Goal: Information Seeking & Learning: Learn about a topic

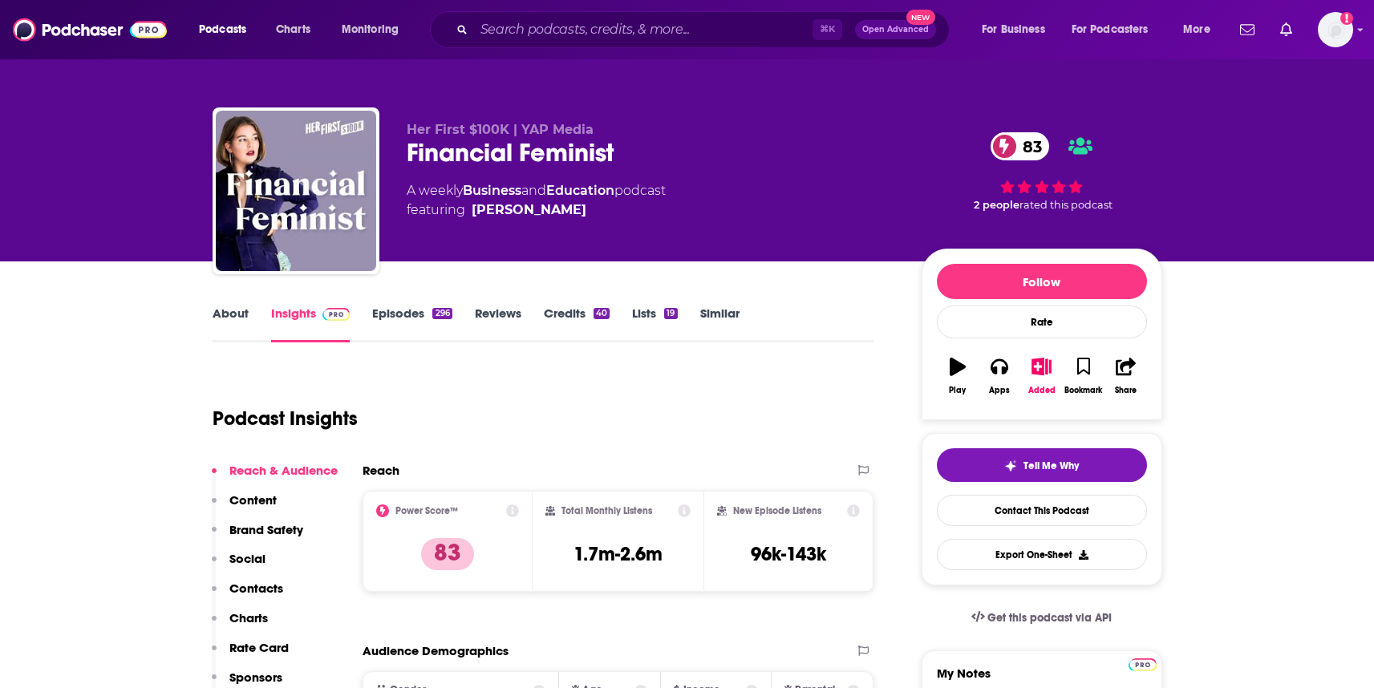
click at [486, 156] on div "Financial Feminist 83" at bounding box center [651, 152] width 489 height 31
click at [523, 156] on div "Financial Feminist 83" at bounding box center [651, 152] width 489 height 31
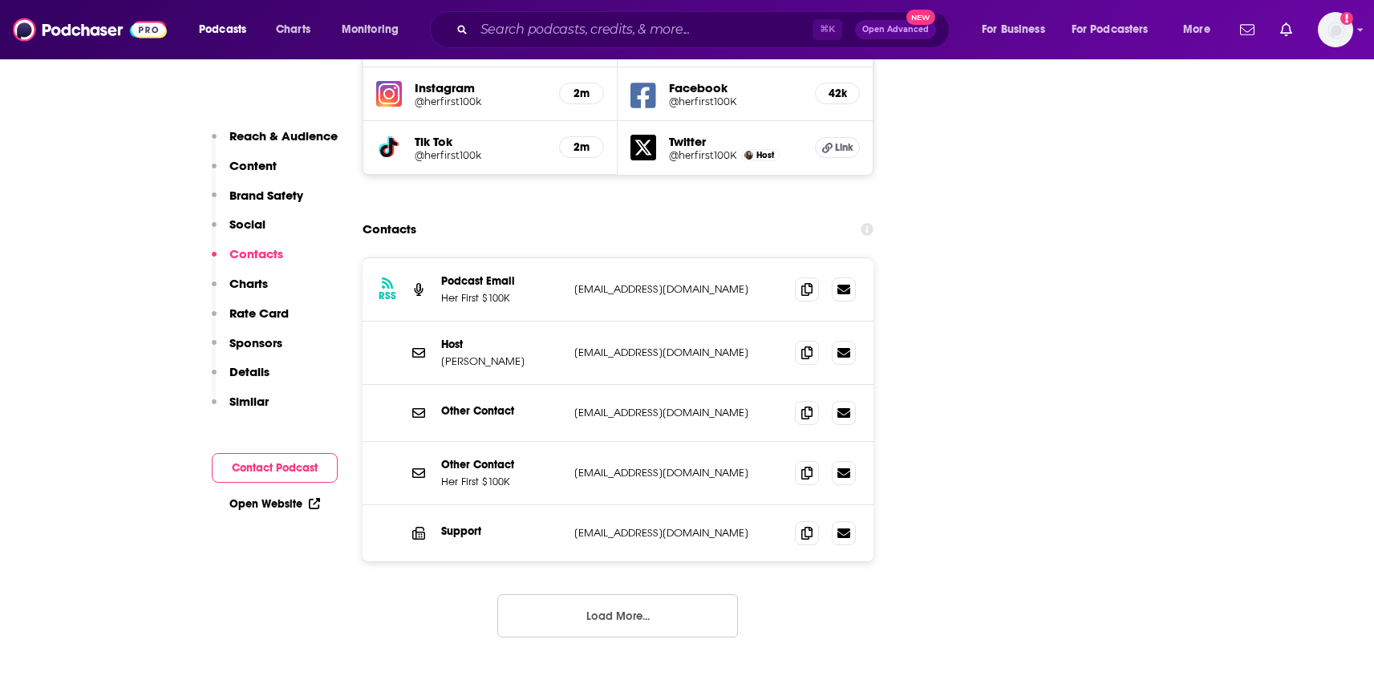
scroll to position [1962, 0]
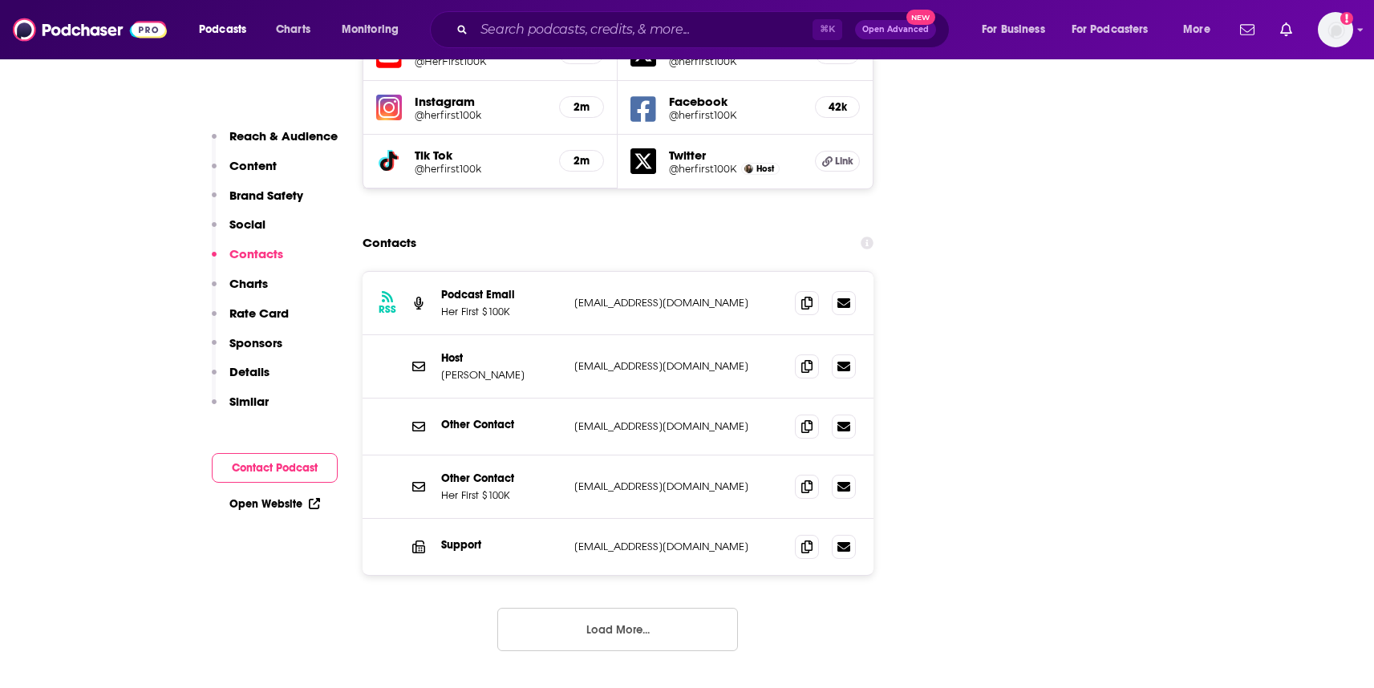
click at [582, 608] on button "Load More..." at bounding box center [617, 629] width 241 height 43
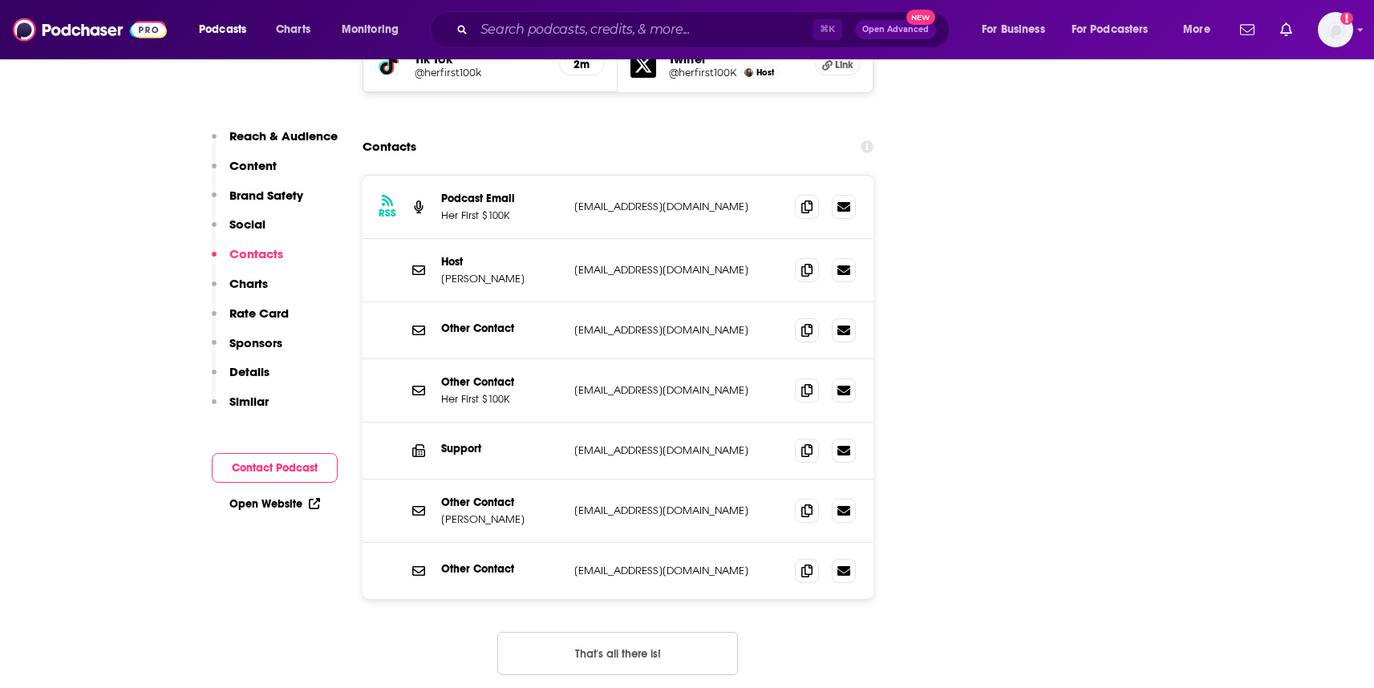
scroll to position [2066, 0]
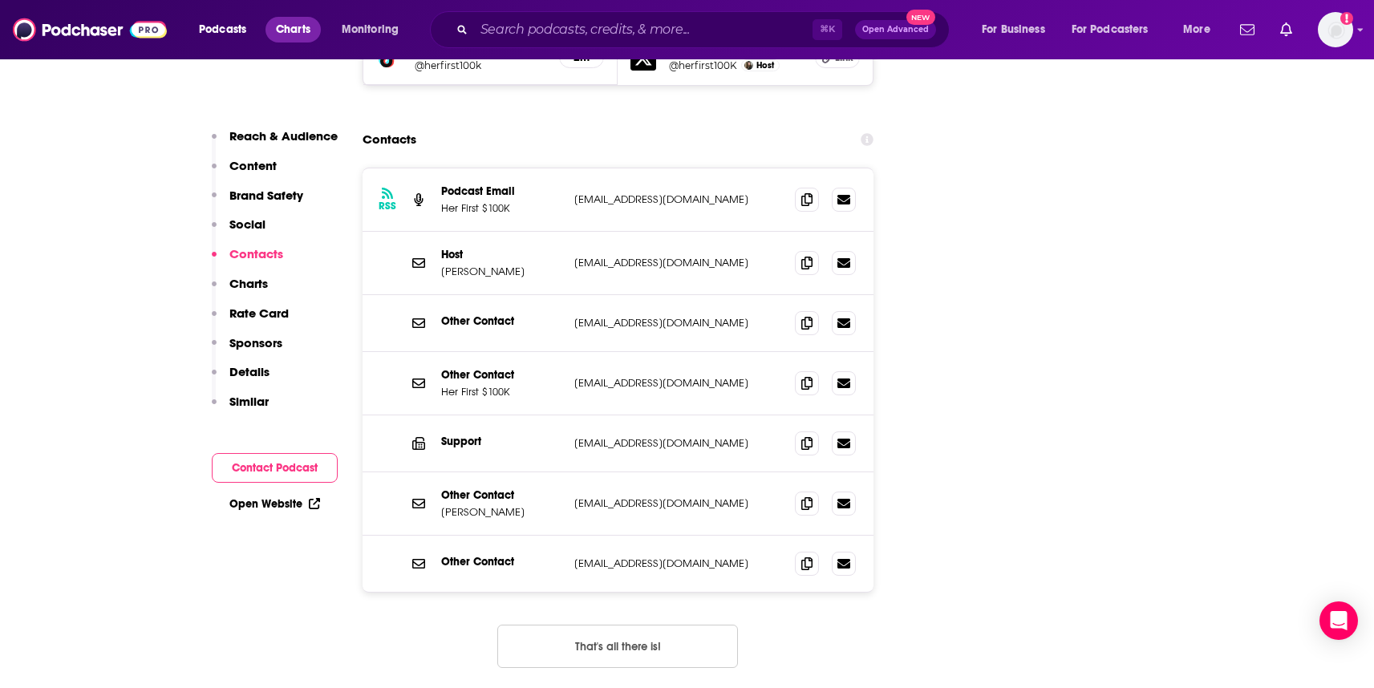
click at [301, 31] on span "Charts" at bounding box center [293, 29] width 34 height 22
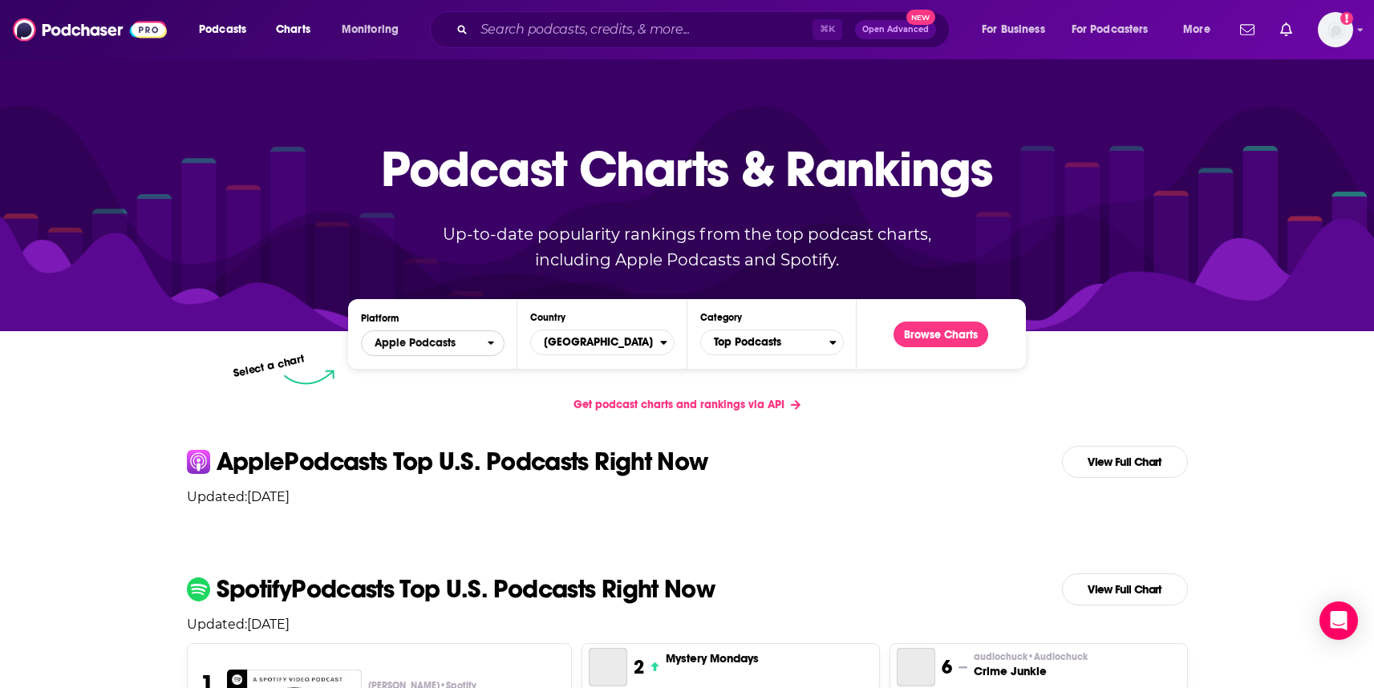
click at [470, 339] on span "Apple Podcasts" at bounding box center [424, 343] width 125 height 27
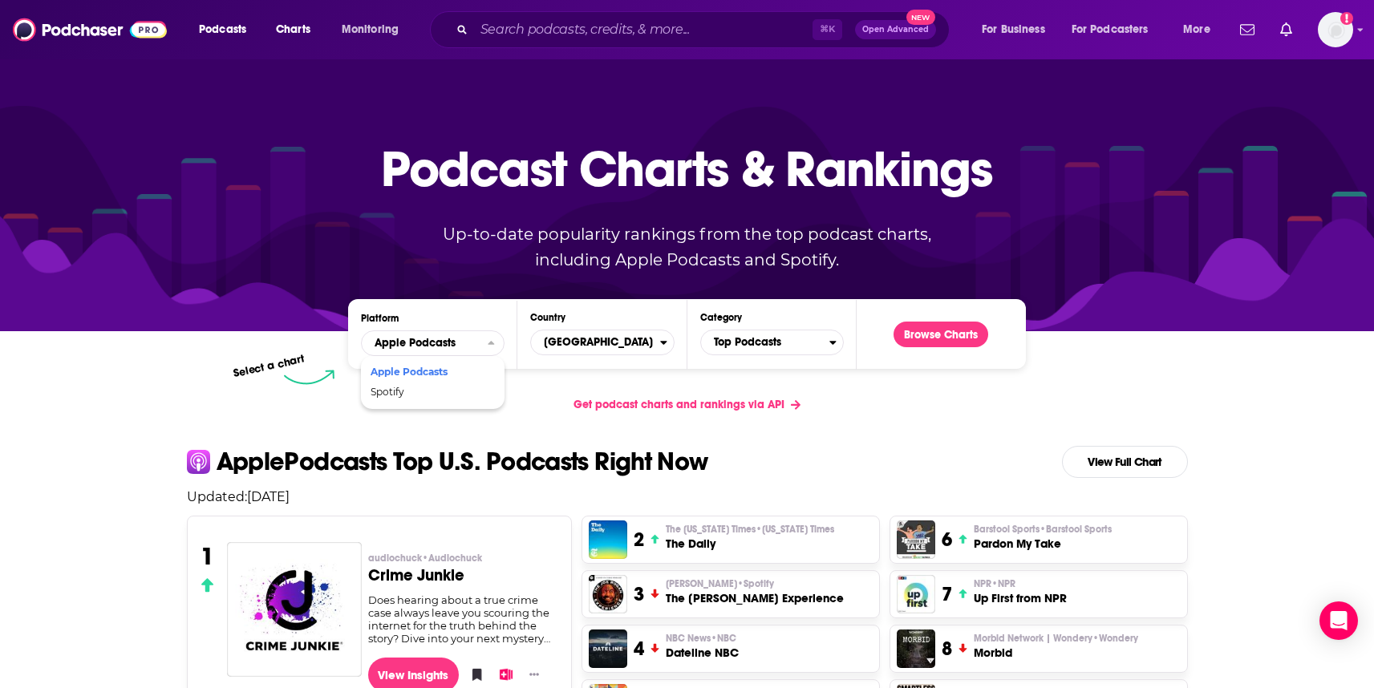
click at [316, 388] on div "Get podcast charts and rankings via API" at bounding box center [687, 404] width 1026 height 39
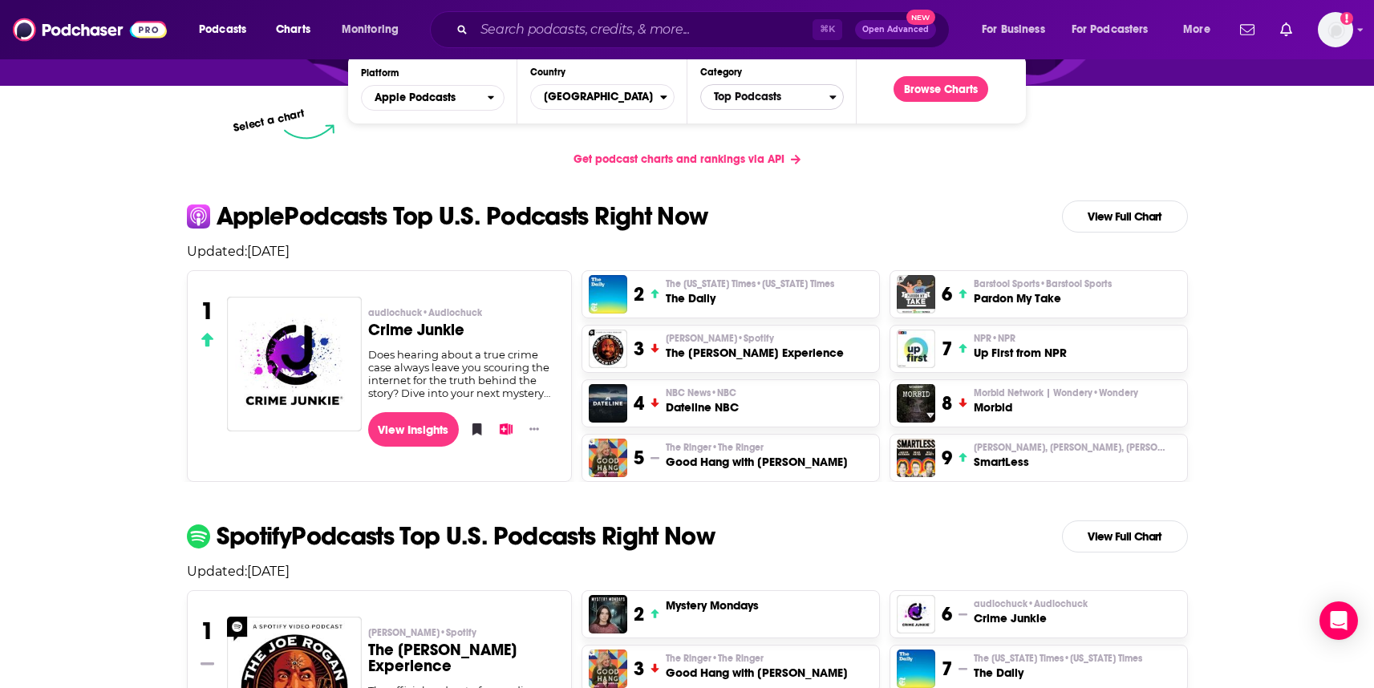
click at [736, 100] on span "Top Podcasts" at bounding box center [765, 96] width 128 height 27
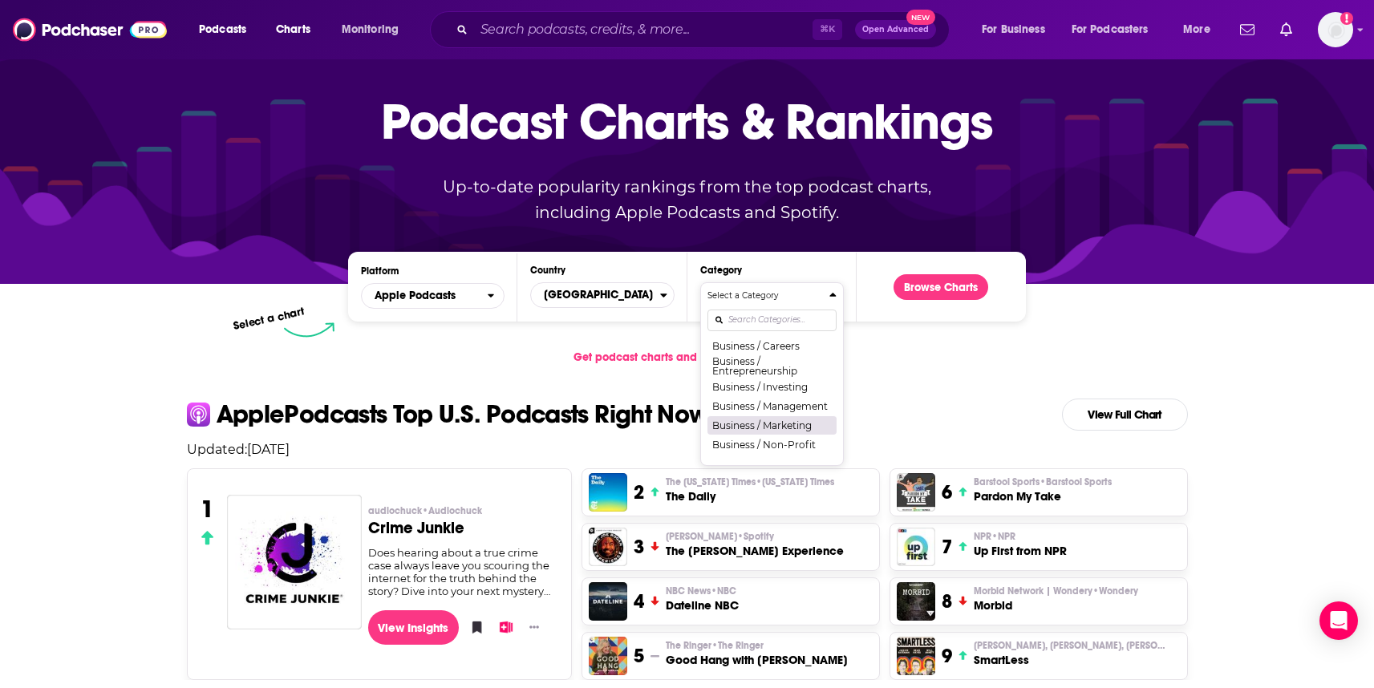
scroll to position [153, 0]
click at [769, 412] on button "Business / Investing" at bounding box center [771, 408] width 129 height 19
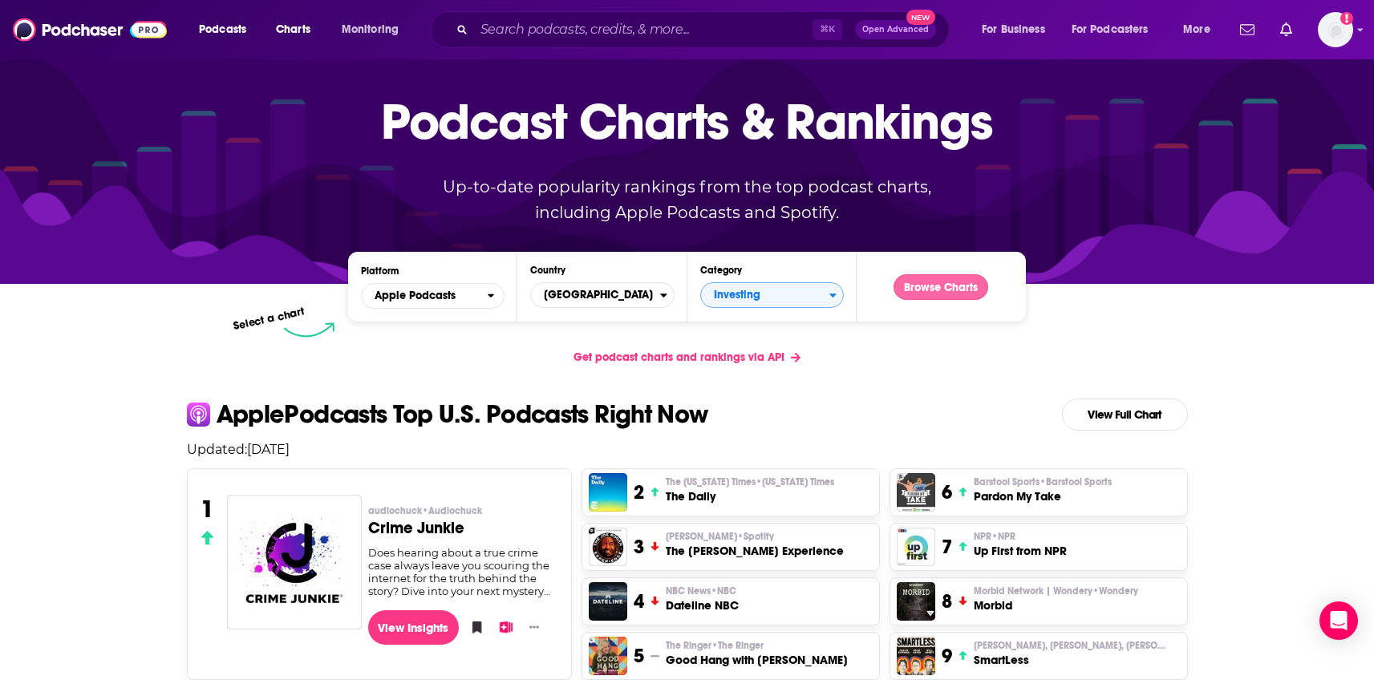
click at [934, 279] on button "Browse Charts" at bounding box center [940, 287] width 95 height 26
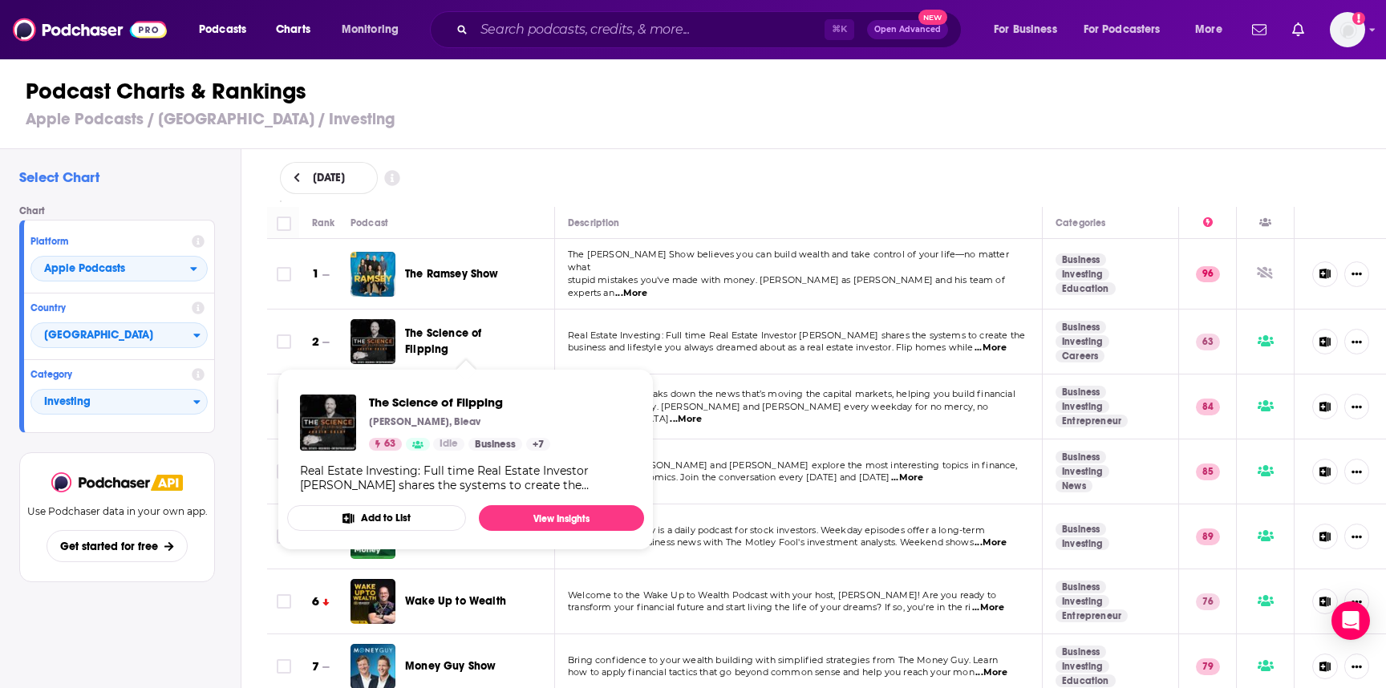
click at [439, 328] on span "The Science of Flipping" at bounding box center [443, 341] width 76 height 30
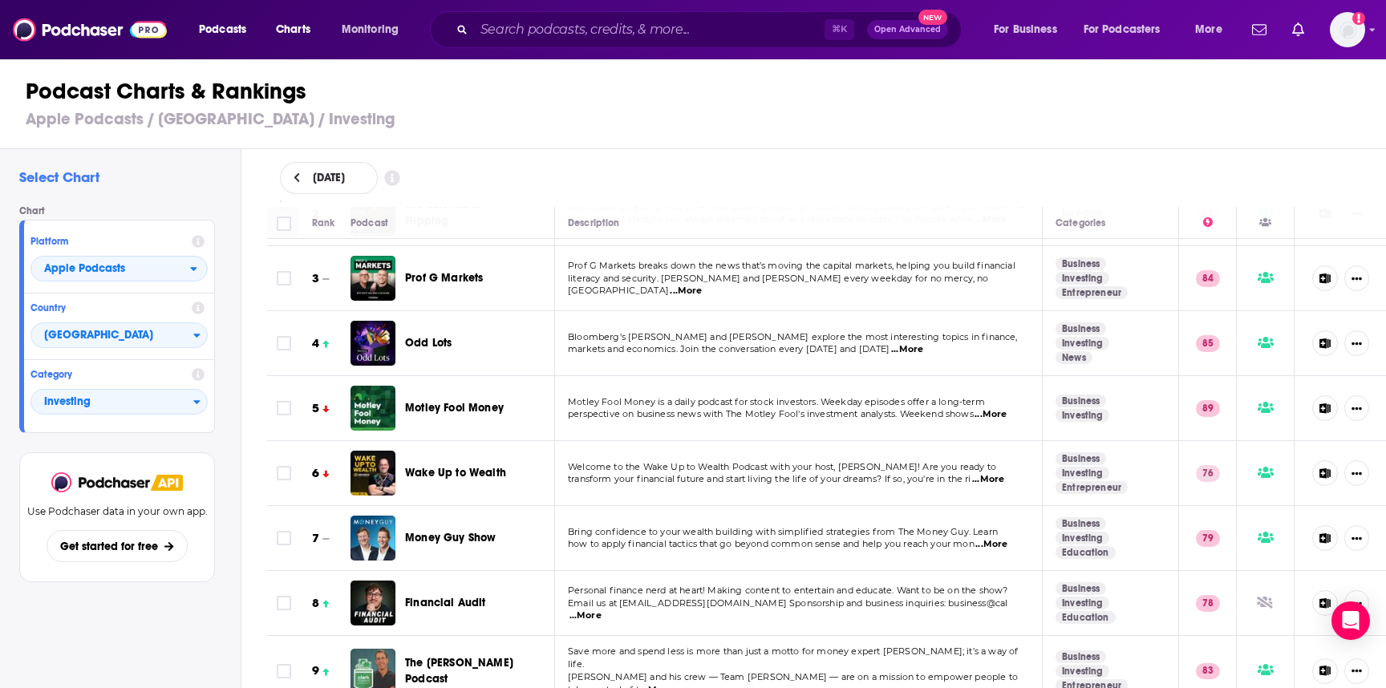
scroll to position [134, 0]
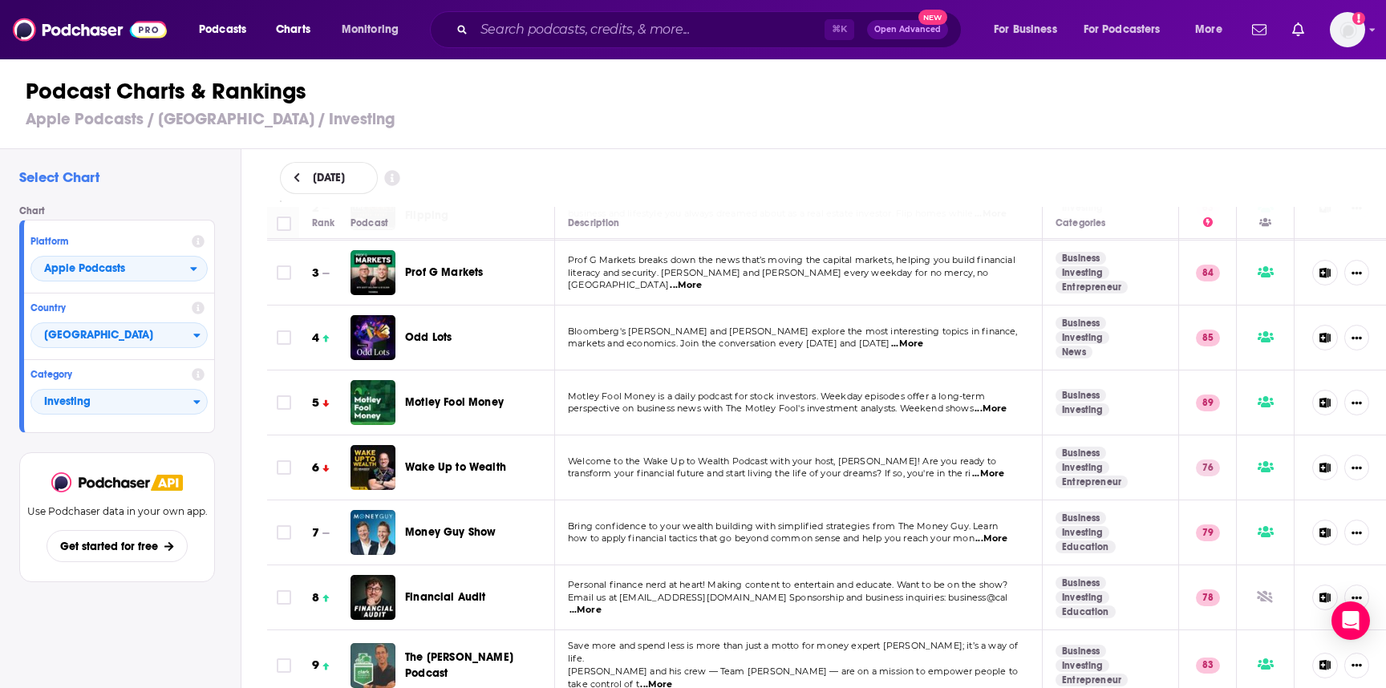
click at [433, 330] on span "Odd Lots" at bounding box center [428, 337] width 47 height 14
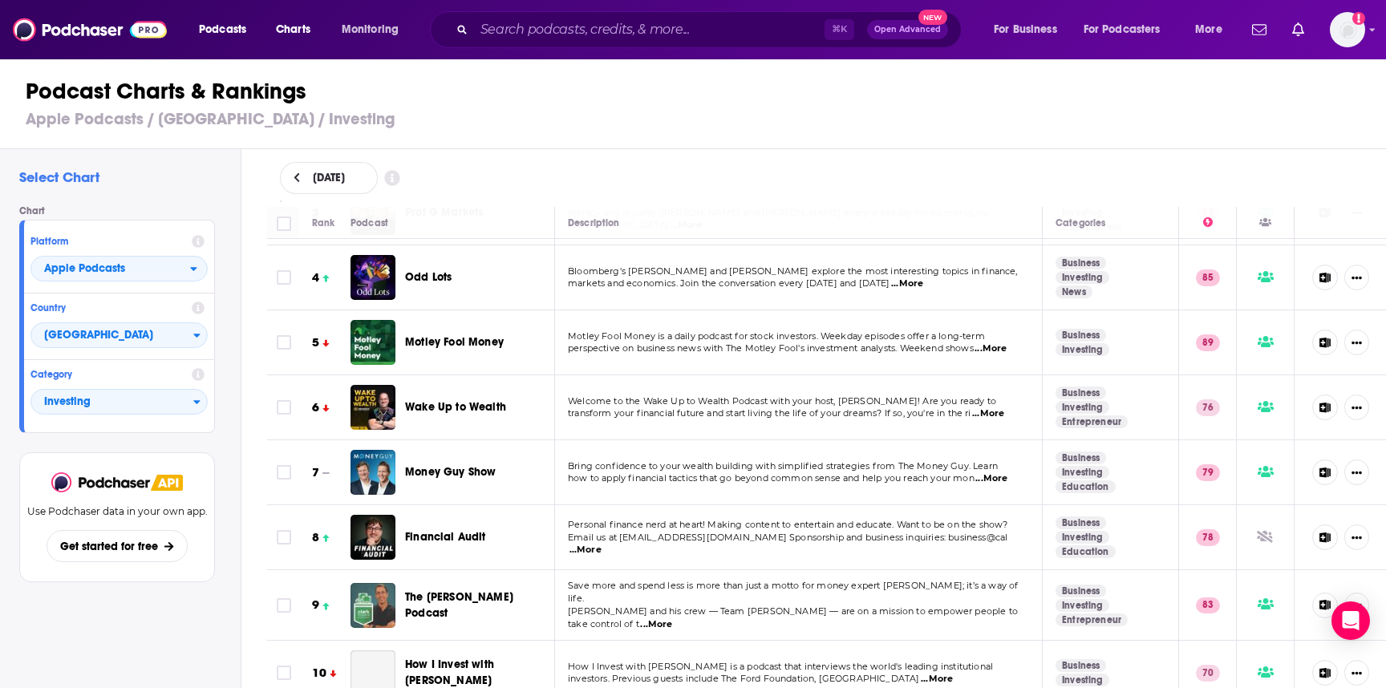
scroll to position [196, 0]
click at [480, 342] on span "Motley Fool Money" at bounding box center [454, 341] width 99 height 16
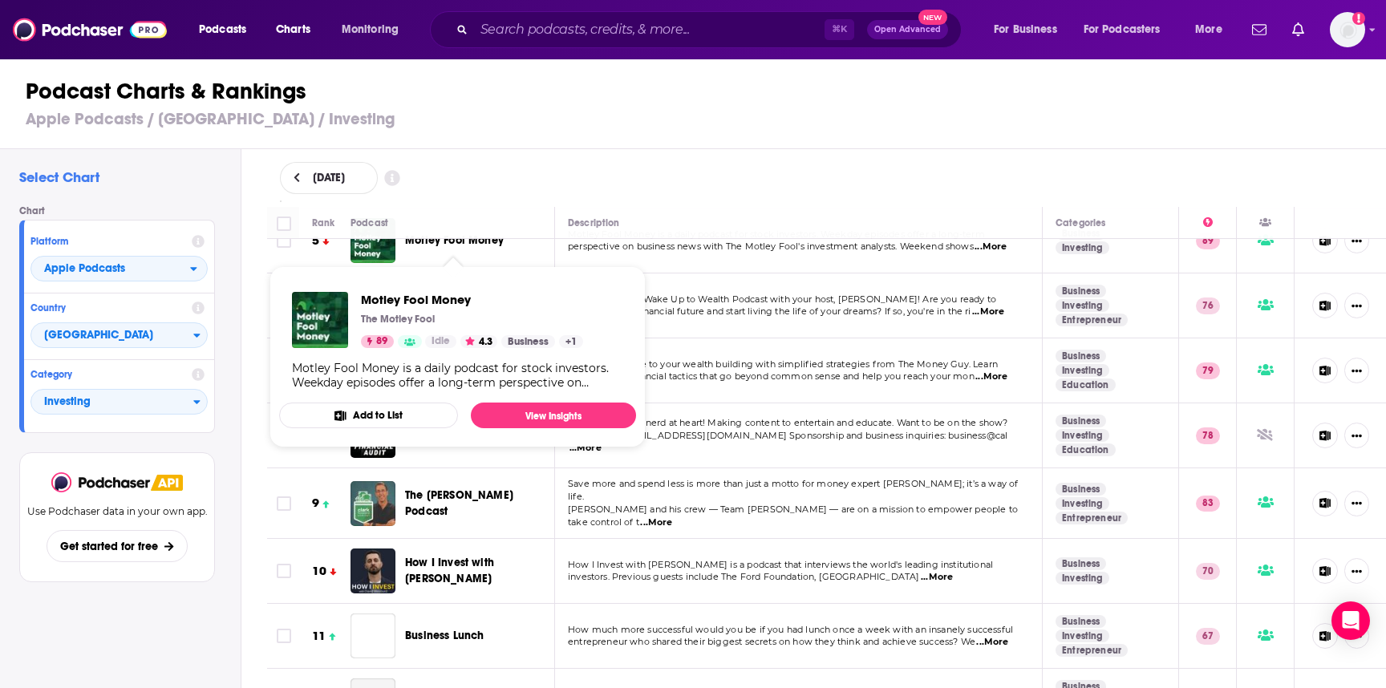
scroll to position [318, 0]
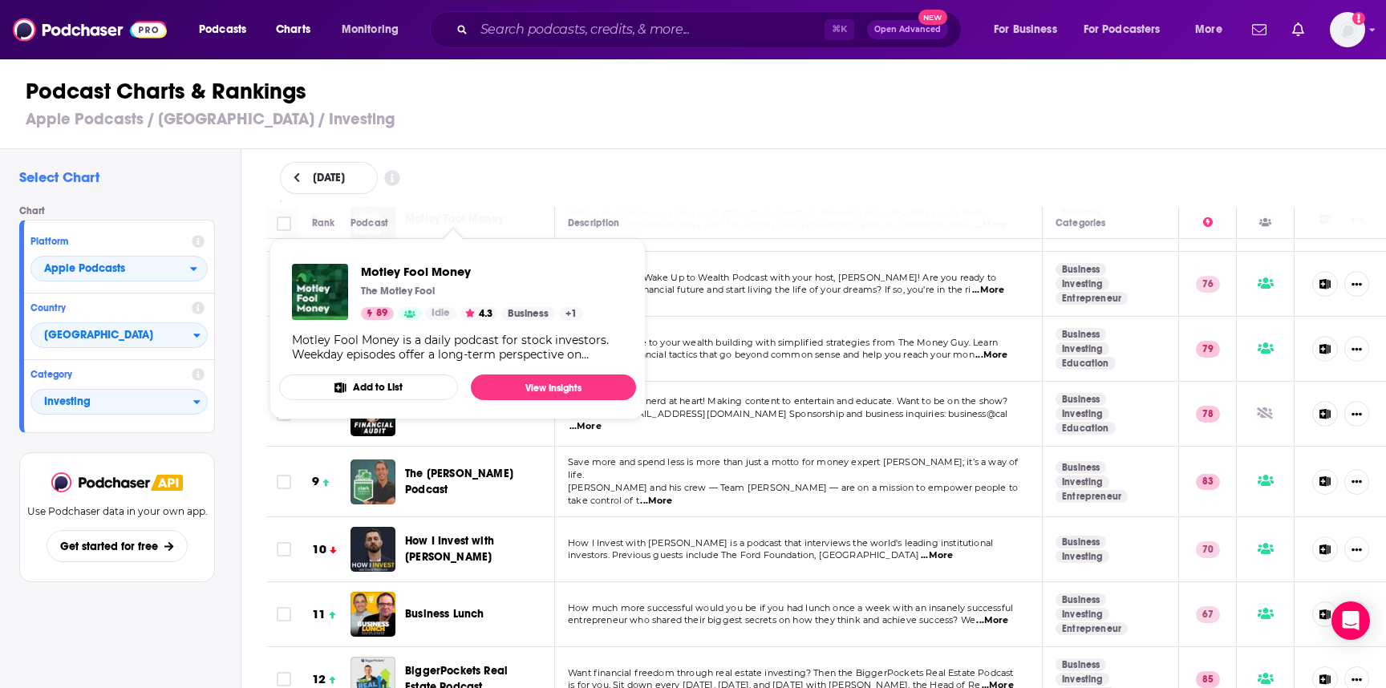
click at [724, 467] on span "Save more and spend less is more than just a motto for money expert Clark Howar…" at bounding box center [793, 468] width 450 height 24
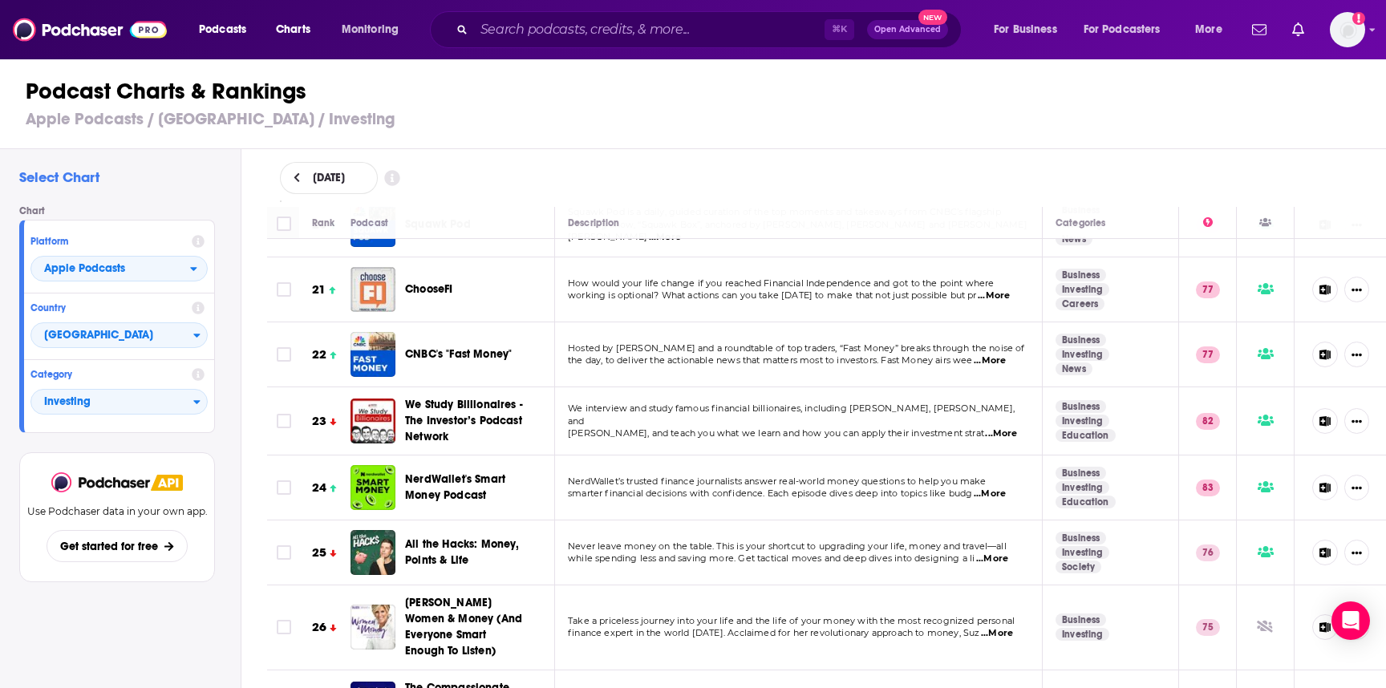
scroll to position [1340, 0]
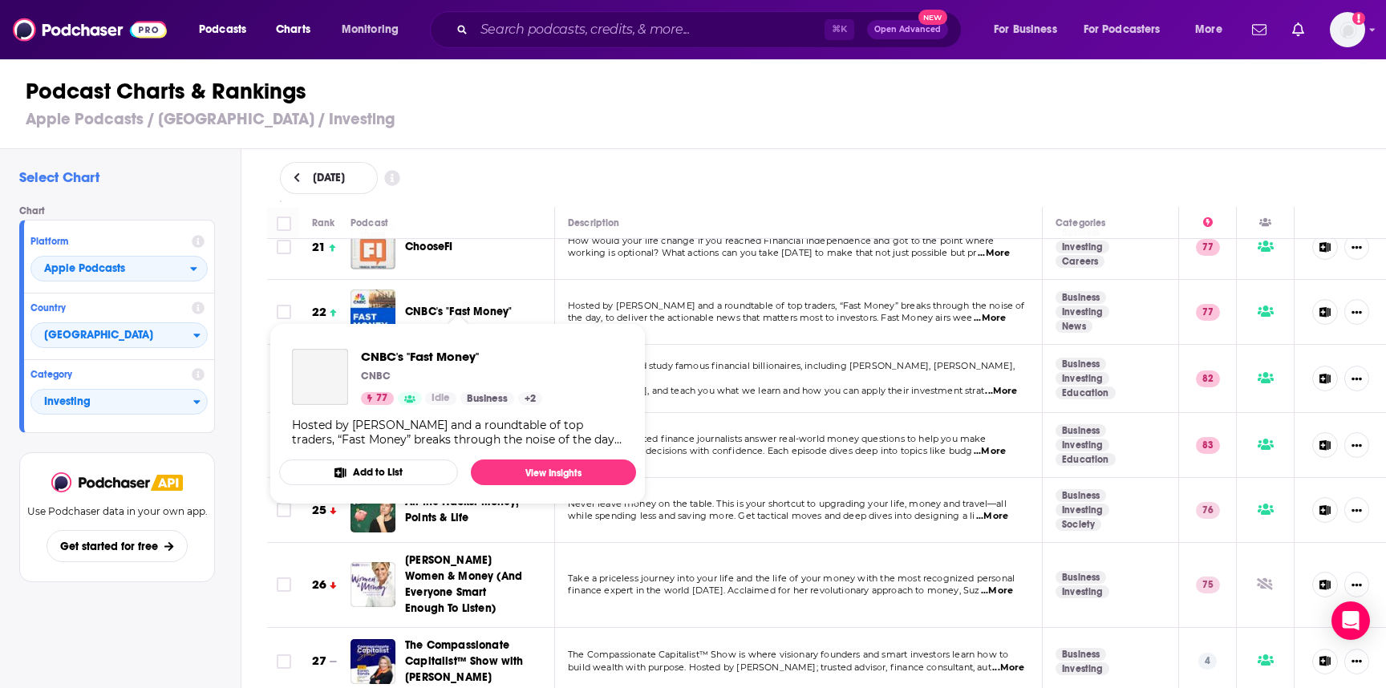
click at [454, 305] on span "CNBC's "Fast Money"" at bounding box center [458, 312] width 107 height 14
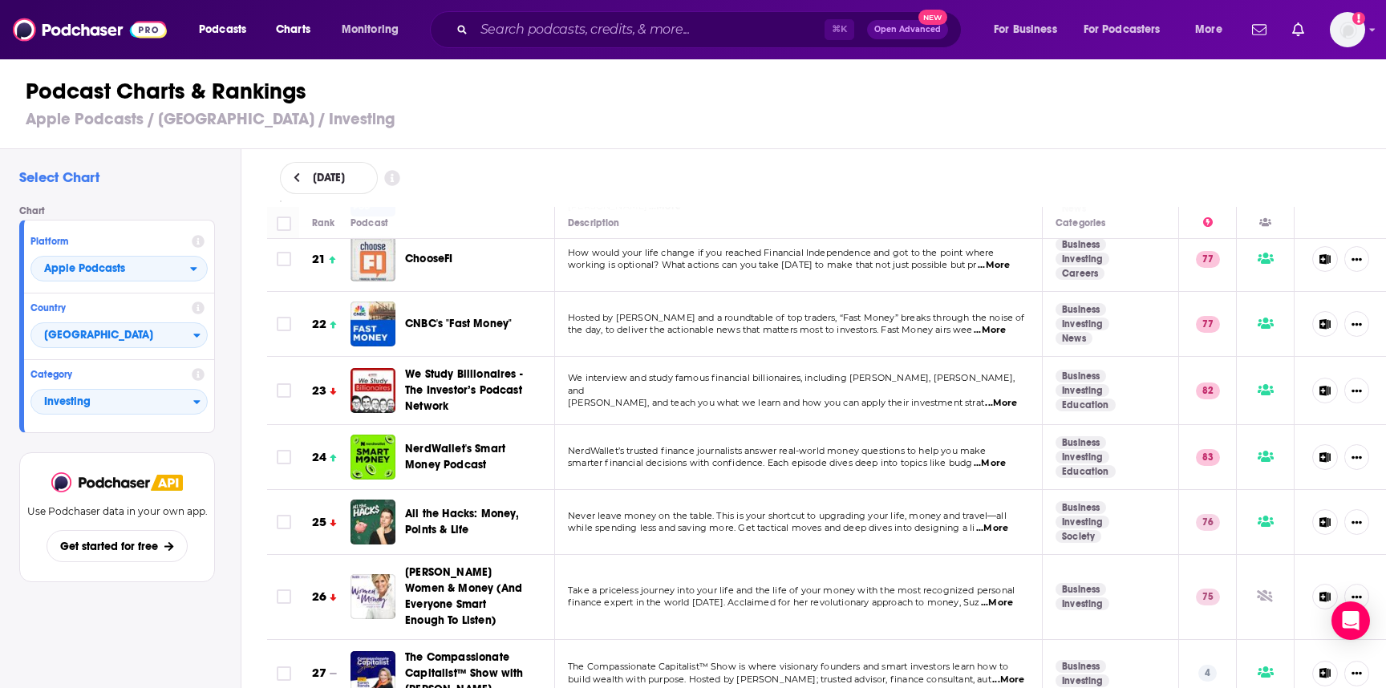
scroll to position [1317, 0]
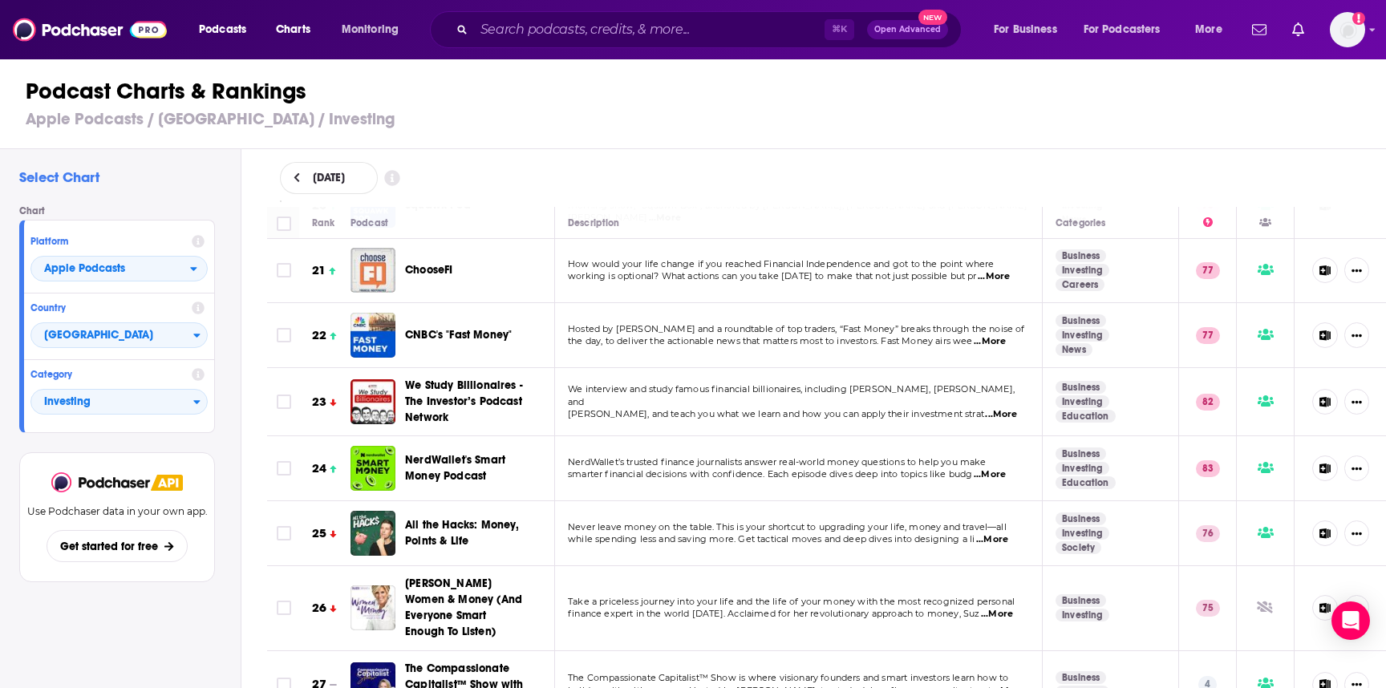
click at [489, 328] on span "CNBC's "Fast Money"" at bounding box center [458, 335] width 107 height 14
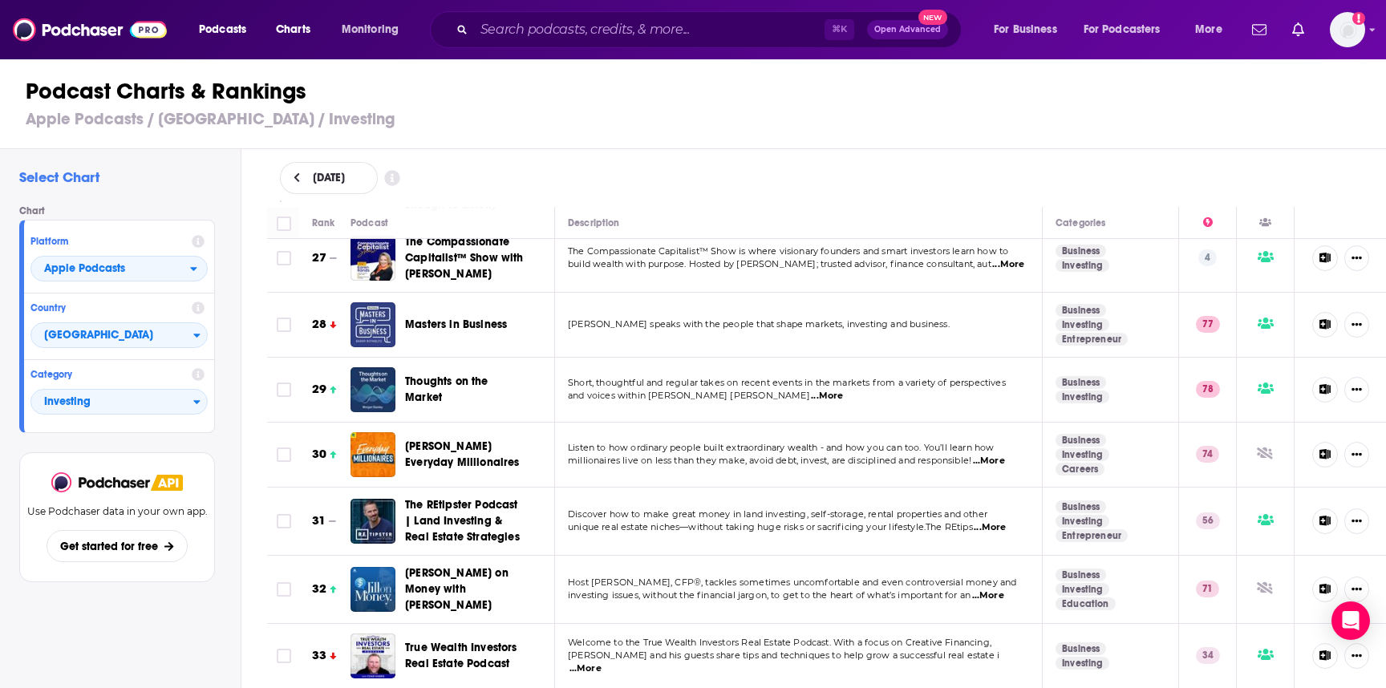
scroll to position [1745, 0]
click at [440, 316] on span "Masters in Business" at bounding box center [456, 323] width 102 height 14
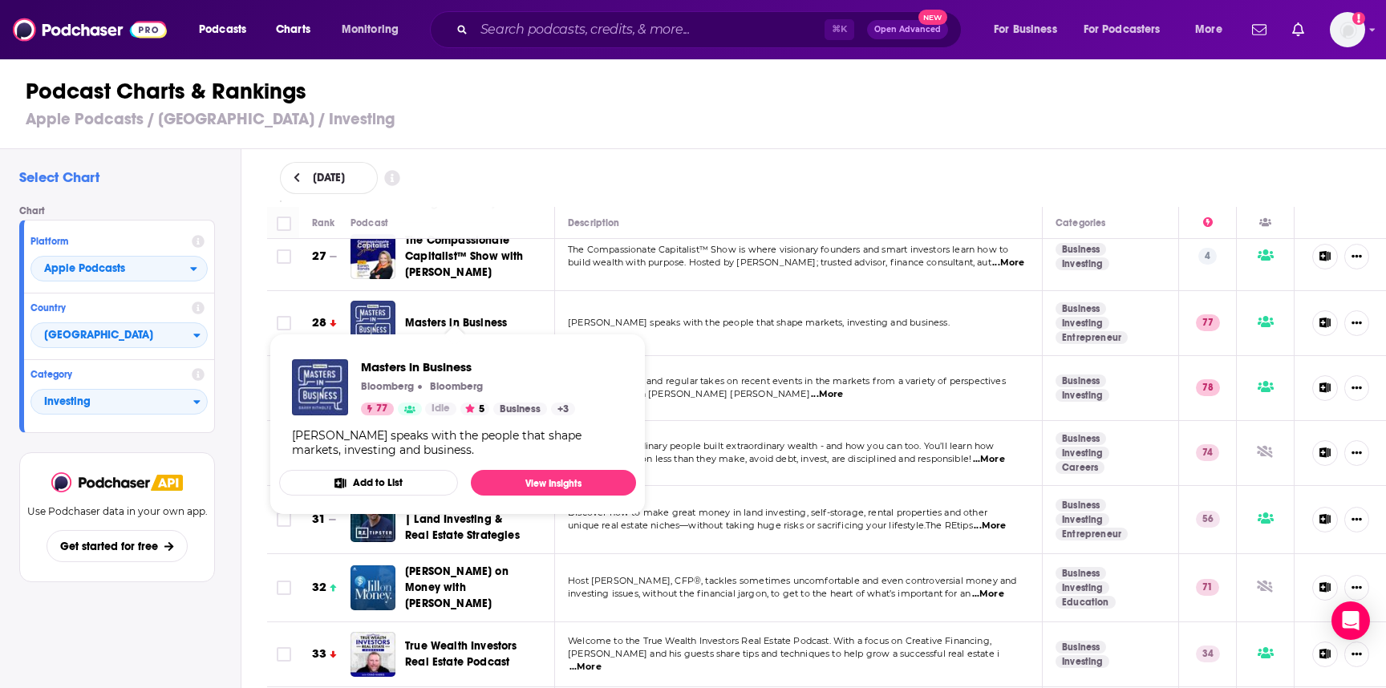
click at [189, 632] on div "Select Chart Chart Platform Apple Podcasts Country United States Category Inves…" at bounding box center [120, 464] width 241 height 631
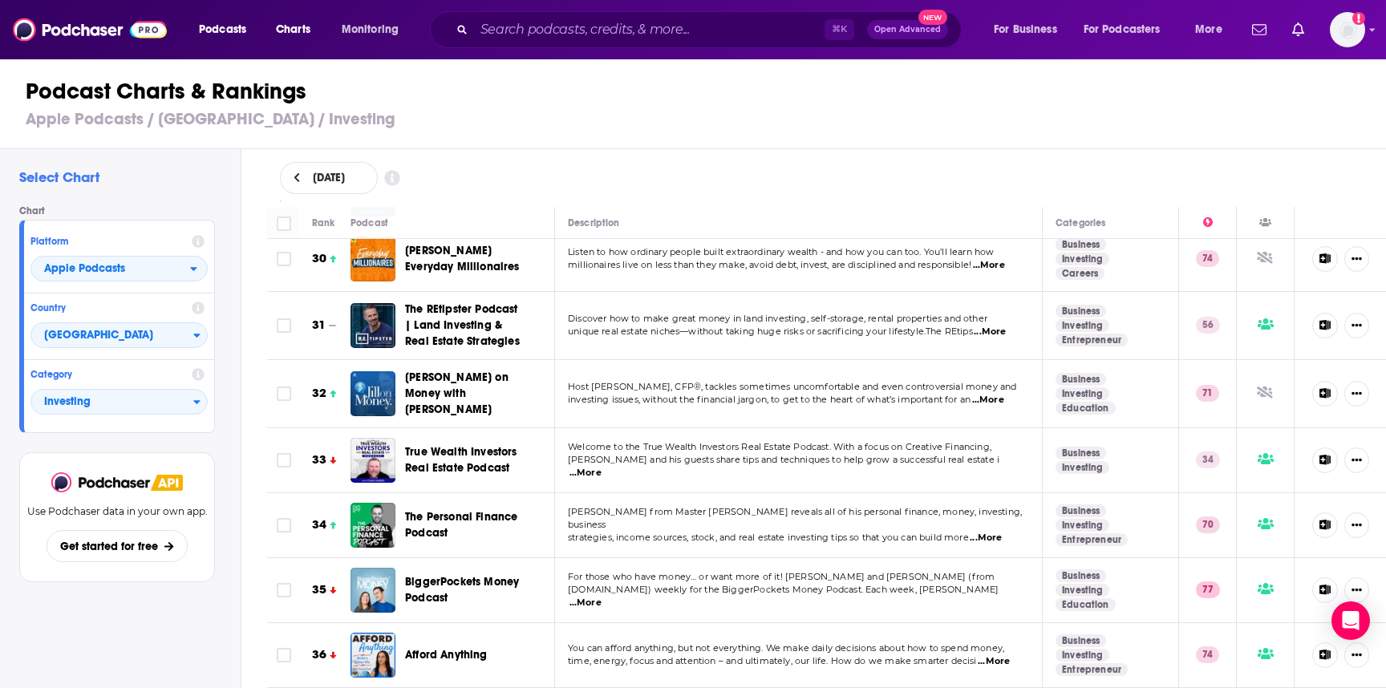
scroll to position [1951, 0]
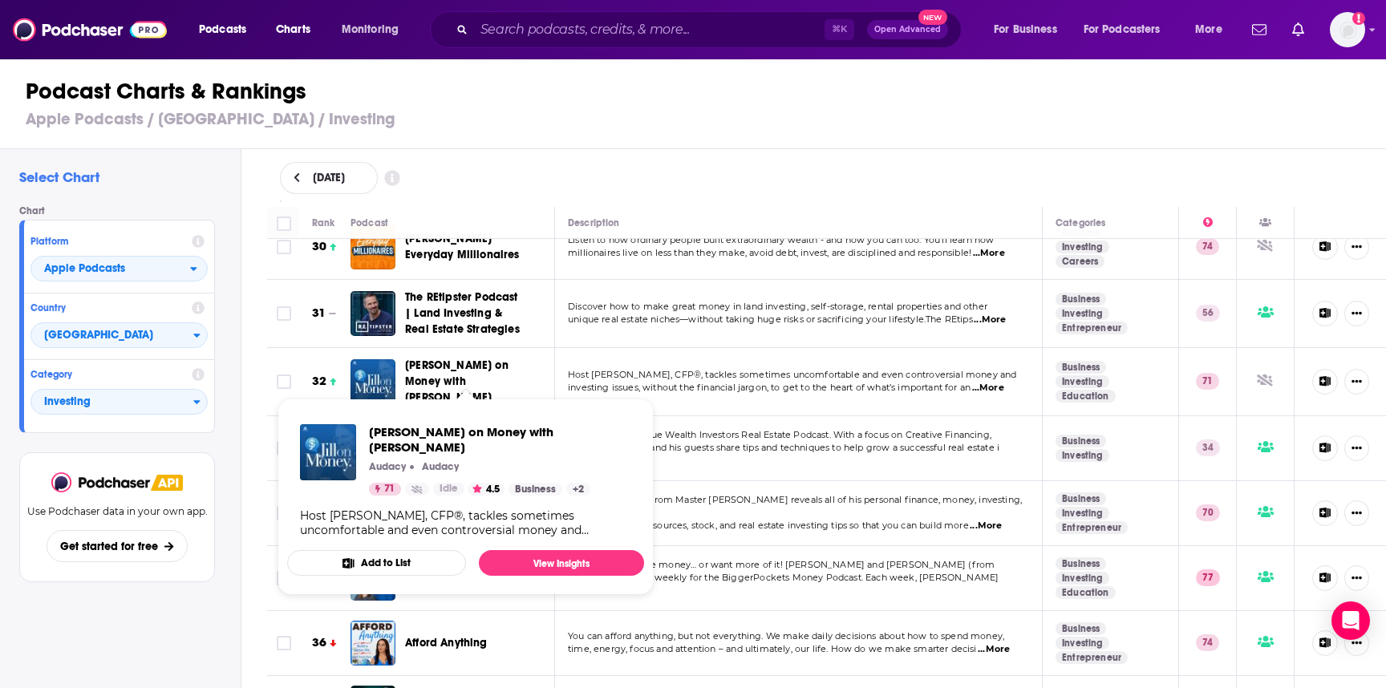
click at [450, 374] on span "Jill on Money with Jill Schlesinger" at bounding box center [456, 381] width 103 height 46
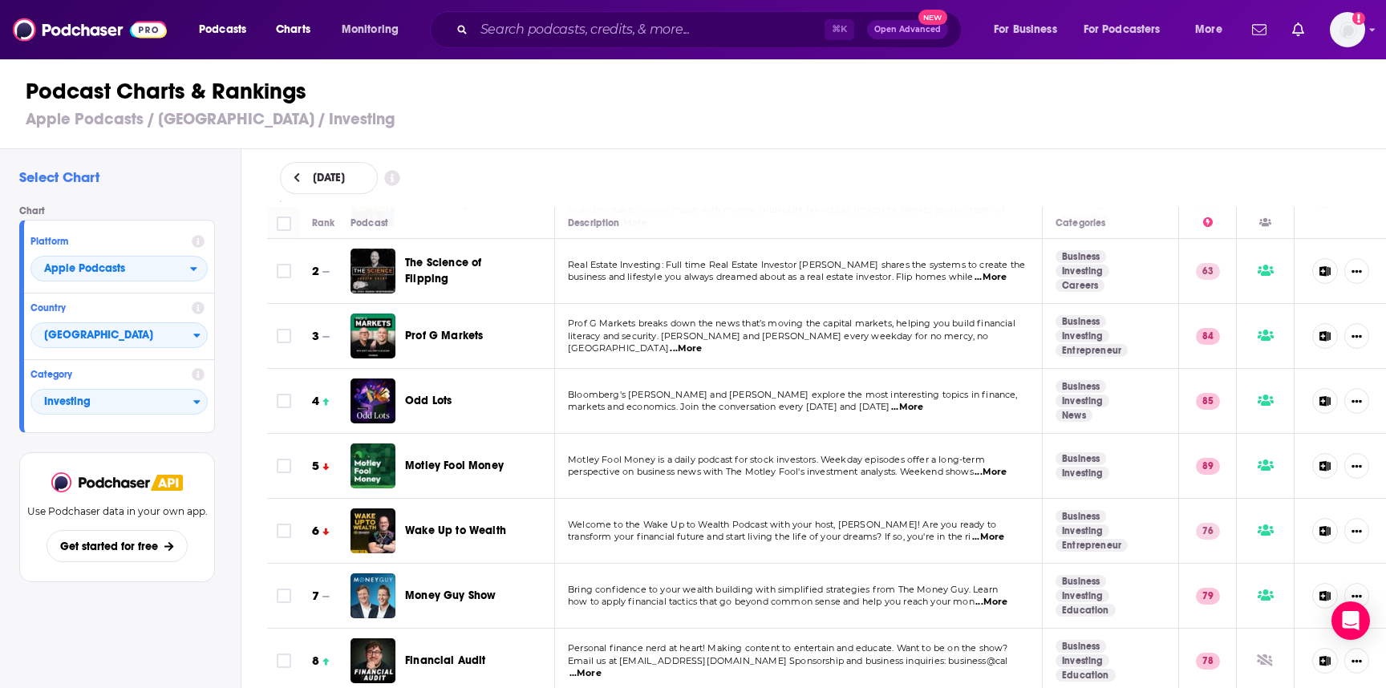
scroll to position [0, 0]
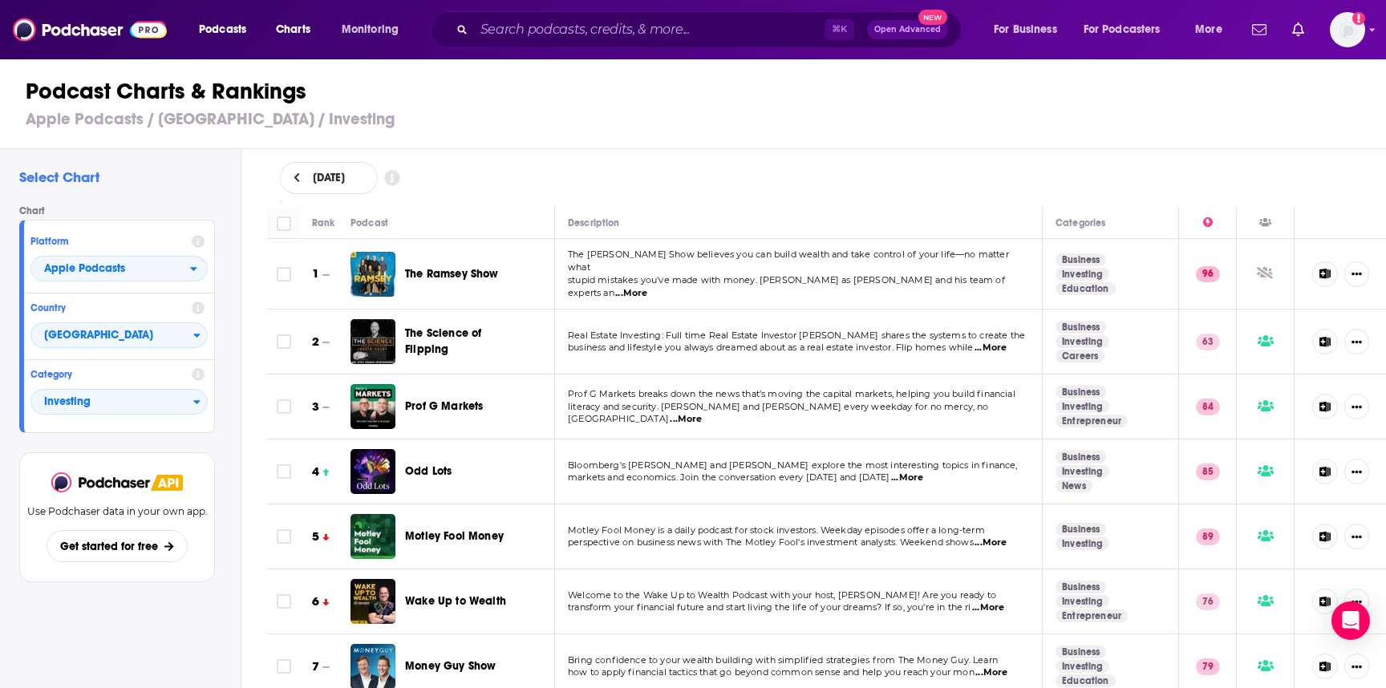
click at [213, 88] on h1 "Podcast Charts & Rankings" at bounding box center [700, 91] width 1348 height 29
click at [99, 265] on span "Apple Podcasts" at bounding box center [84, 268] width 81 height 11
click at [97, 314] on span "Spotify" at bounding box center [118, 318] width 156 height 10
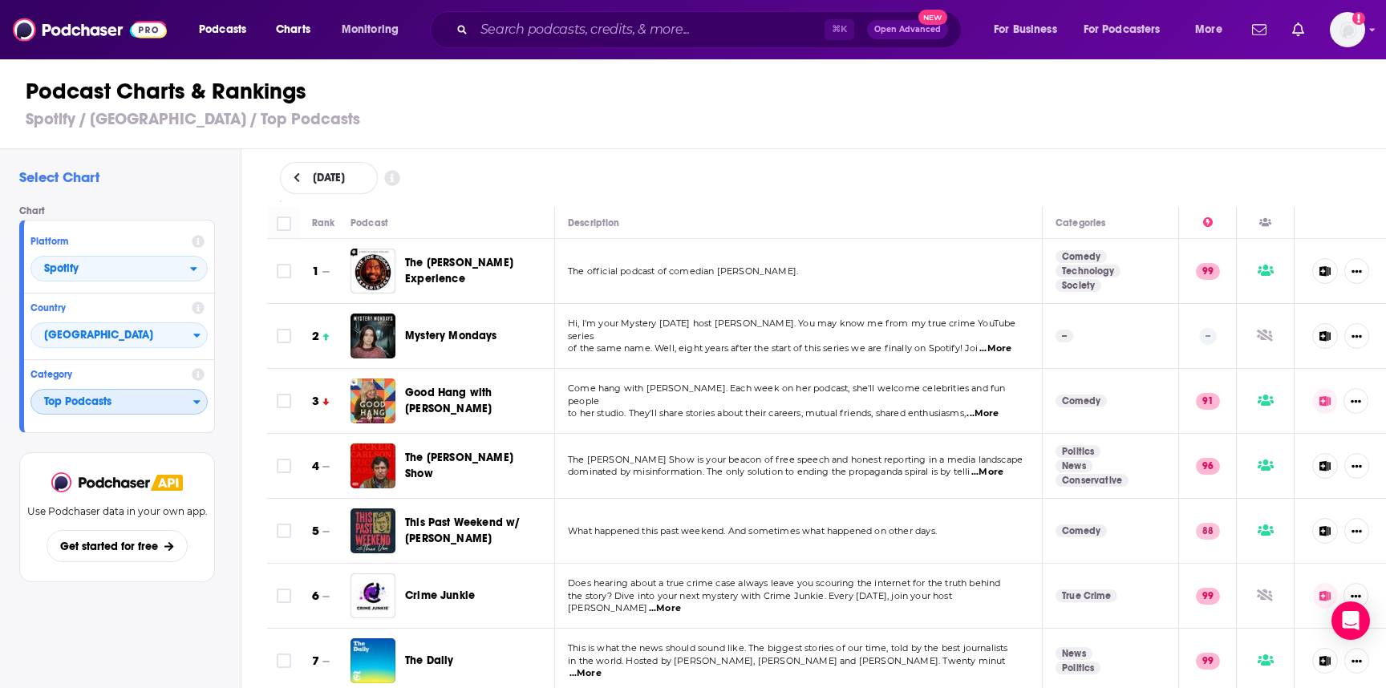
click at [101, 403] on span "Top Podcasts" at bounding box center [112, 402] width 162 height 27
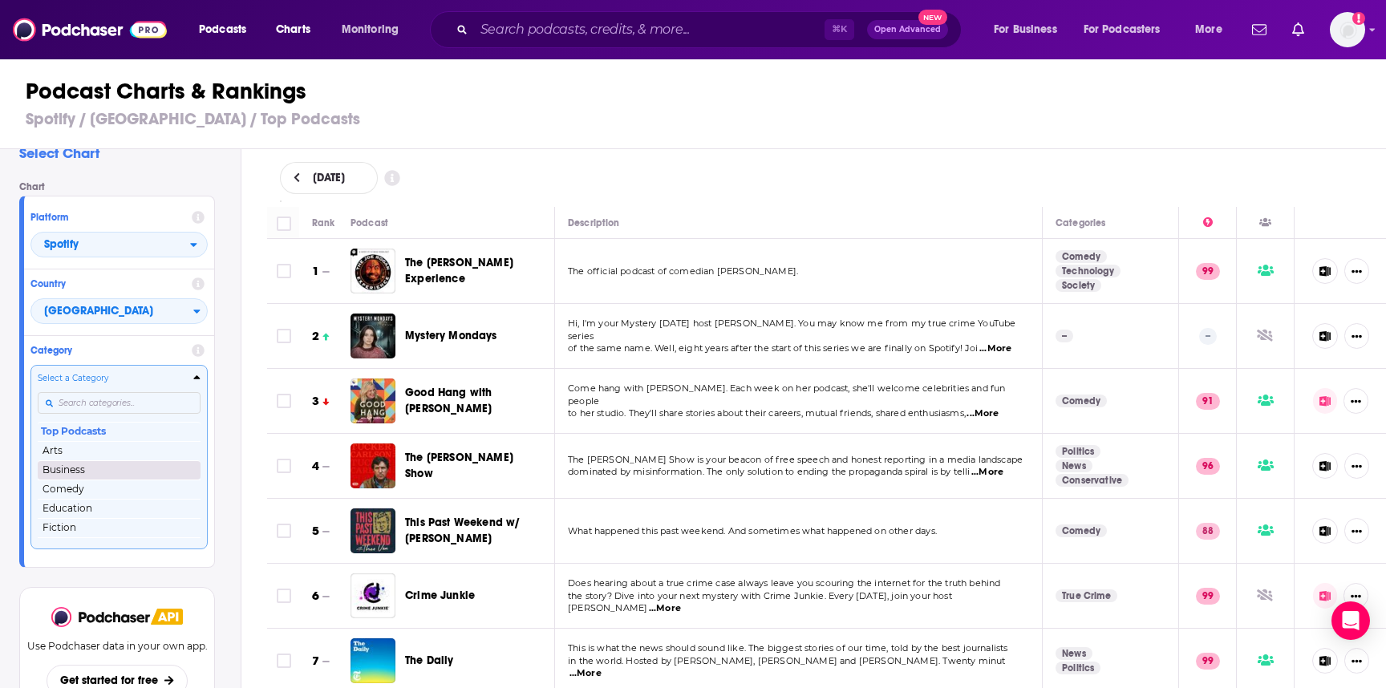
click at [83, 463] on button "Business" at bounding box center [119, 469] width 163 height 19
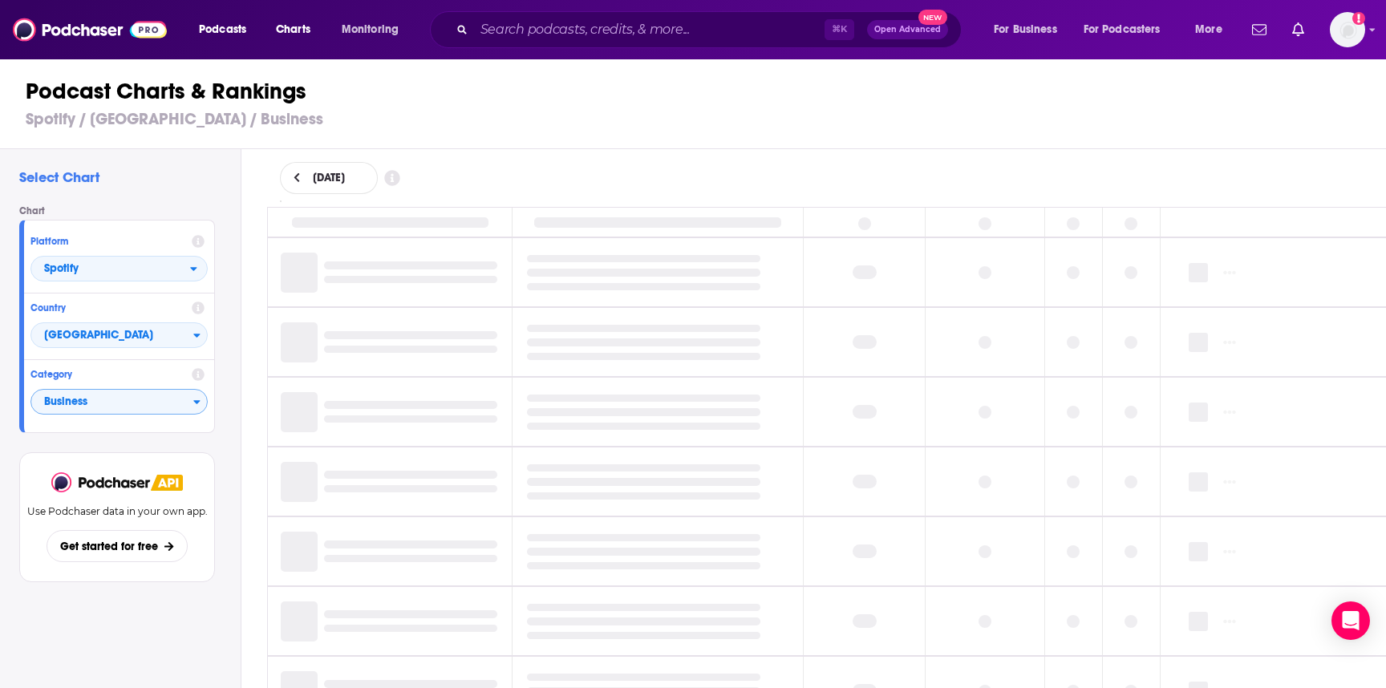
click at [240, 367] on div "Select Chart Chart Platform Spotify Country United States Category Business Vie…" at bounding box center [120, 464] width 241 height 631
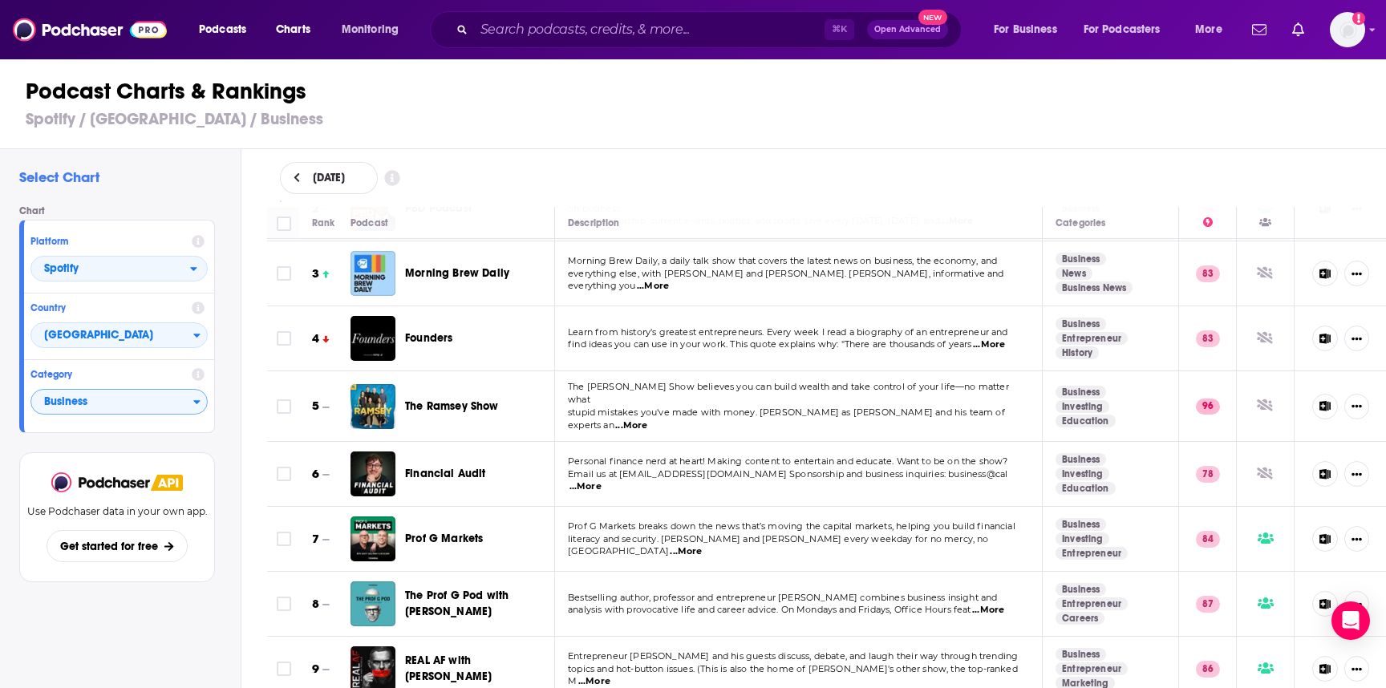
scroll to position [146, 0]
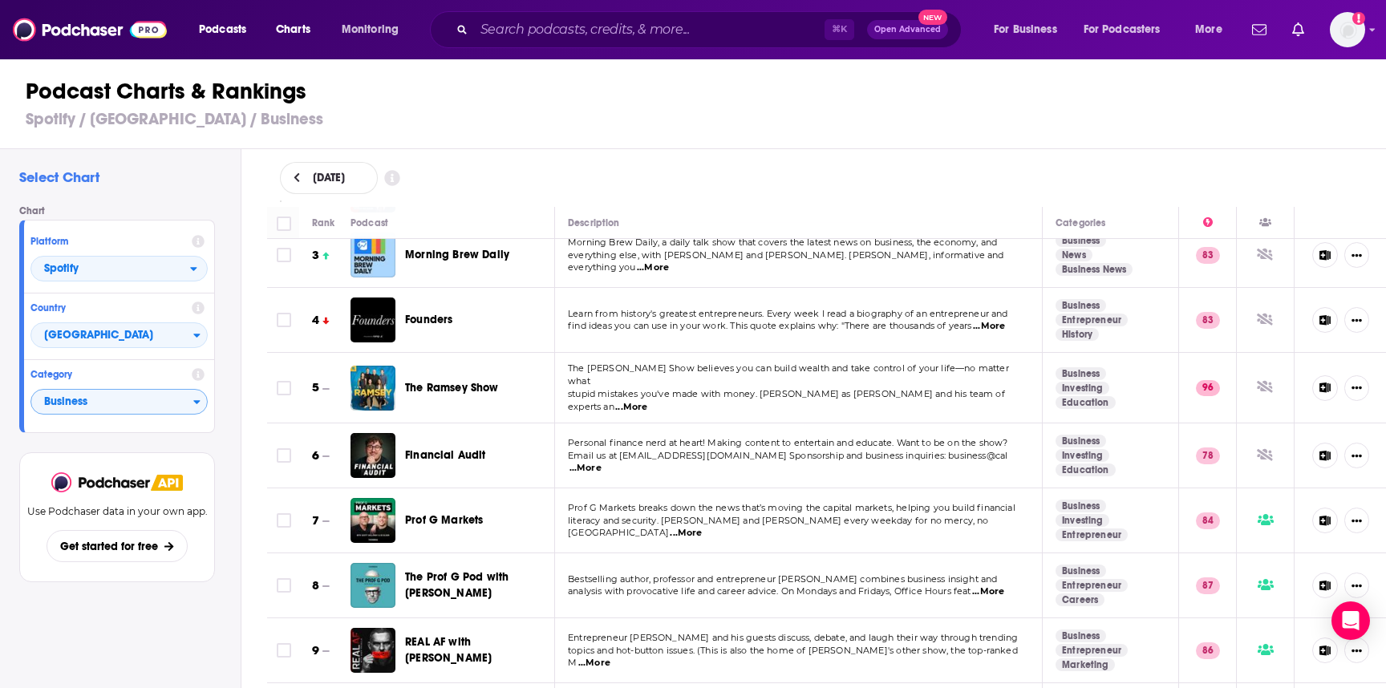
click at [435, 324] on span "Founders" at bounding box center [428, 320] width 47 height 14
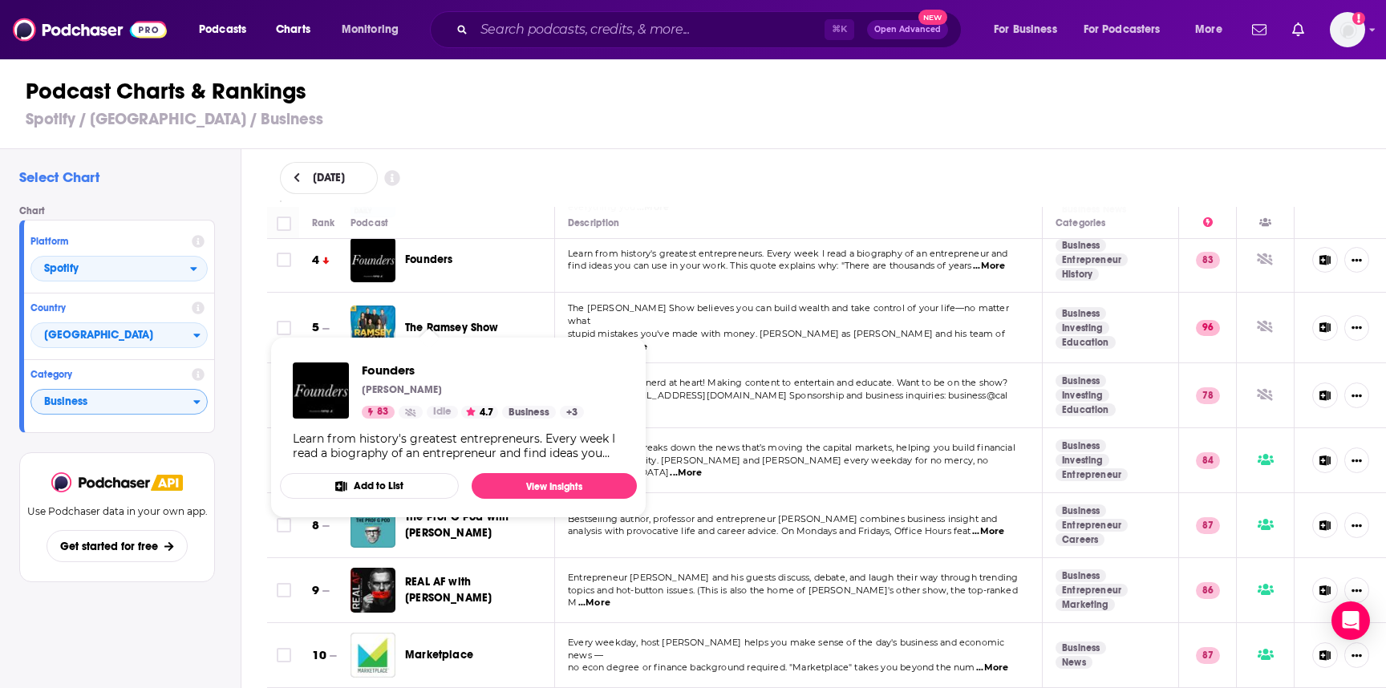
scroll to position [208, 0]
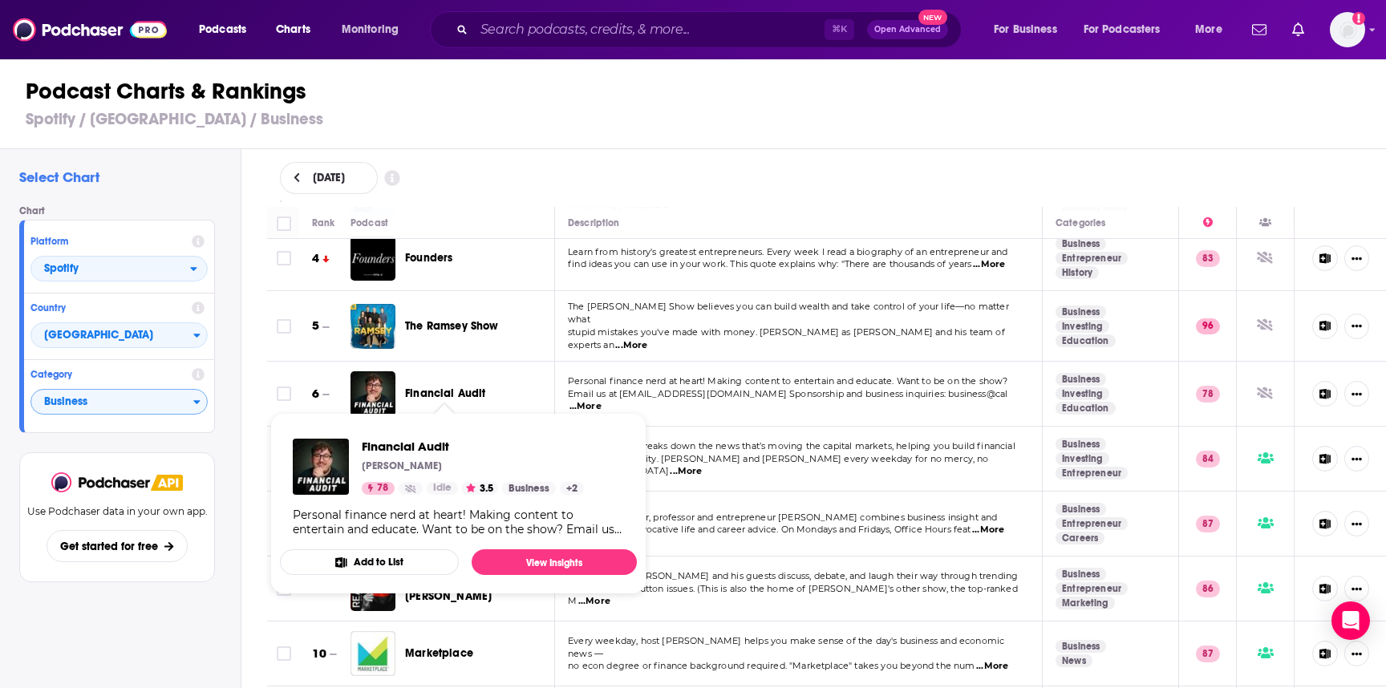
click at [438, 392] on span "Financial Audit" at bounding box center [445, 393] width 81 height 14
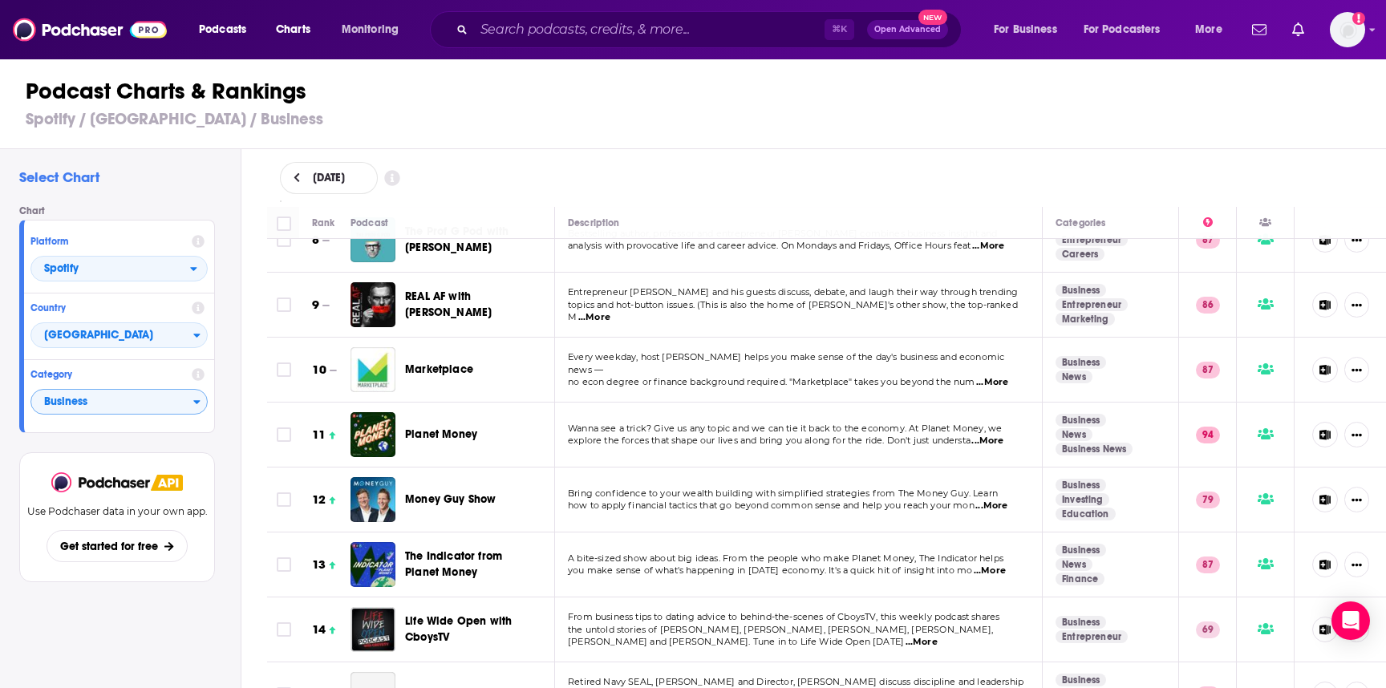
scroll to position [504, 0]
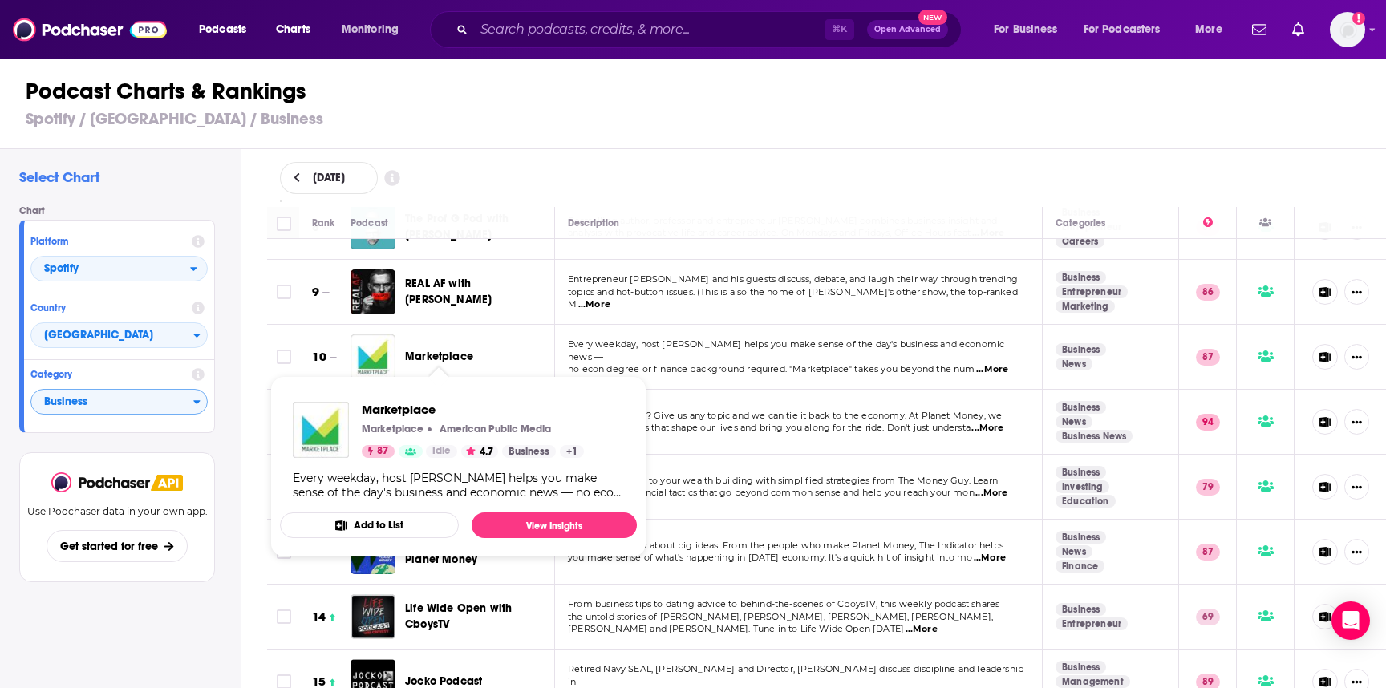
click at [730, 363] on span "no econ degree or finance background required. "Marketplace" takes you beyond t…" at bounding box center [771, 368] width 407 height 11
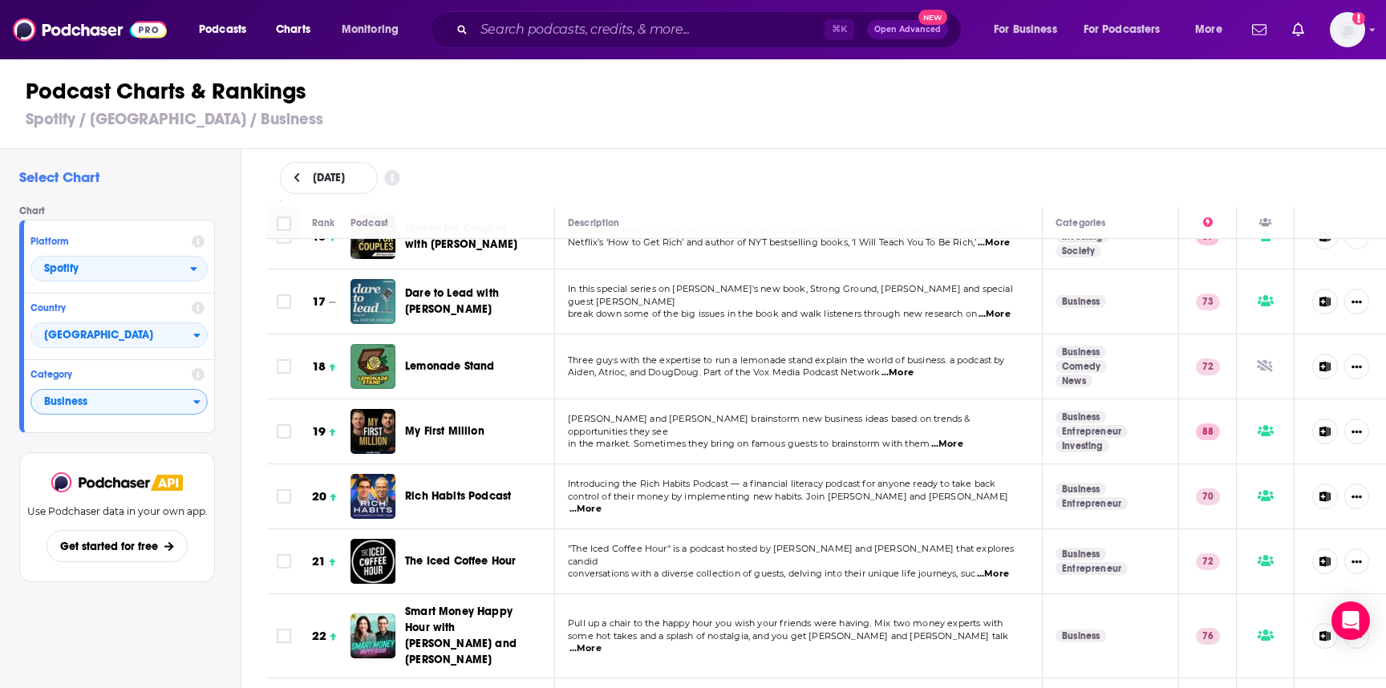
scroll to position [1022, 0]
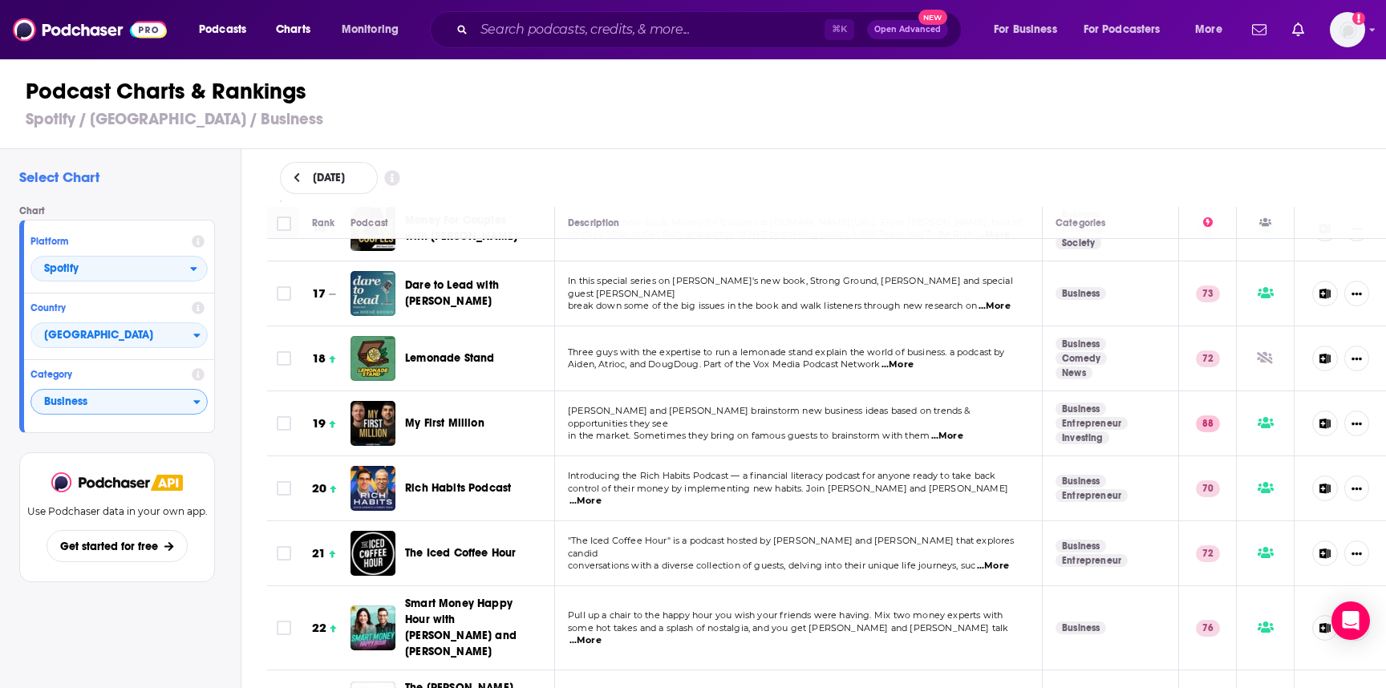
click at [457, 416] on span "My First Million" at bounding box center [444, 423] width 79 height 14
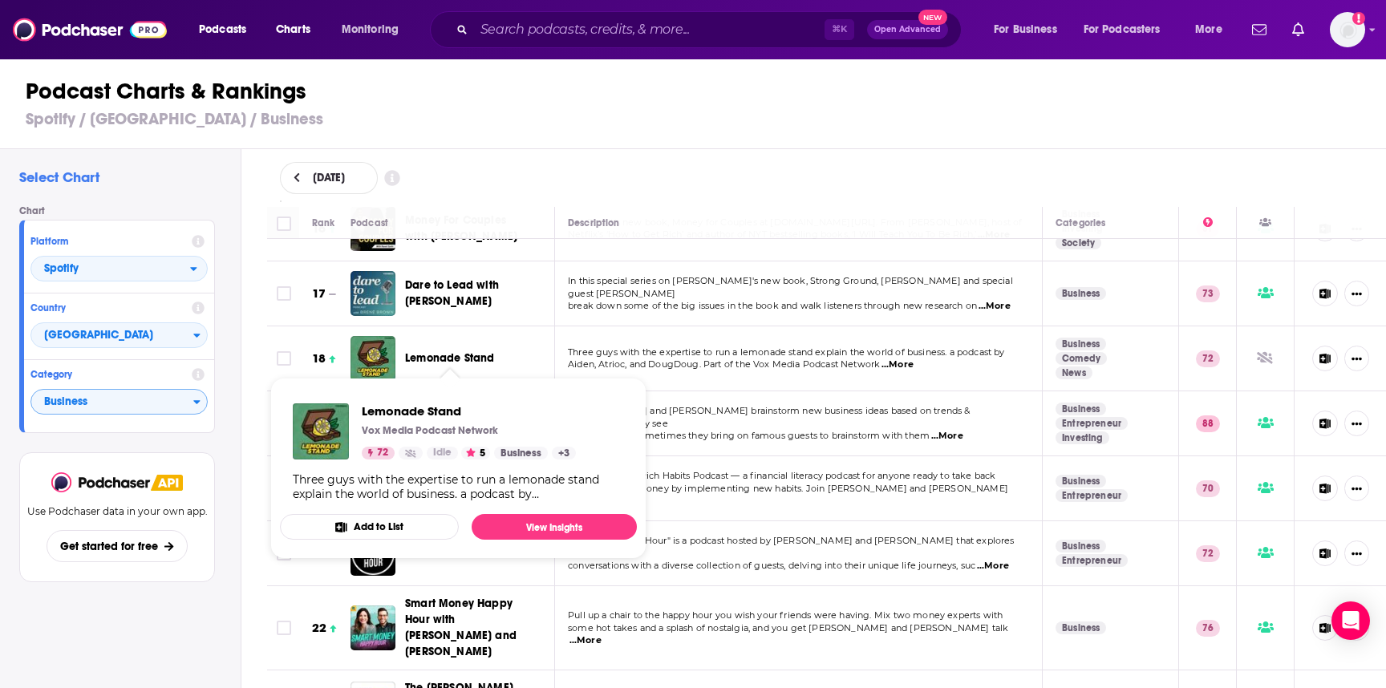
click at [463, 353] on span "Lemonade Stand" at bounding box center [449, 358] width 89 height 14
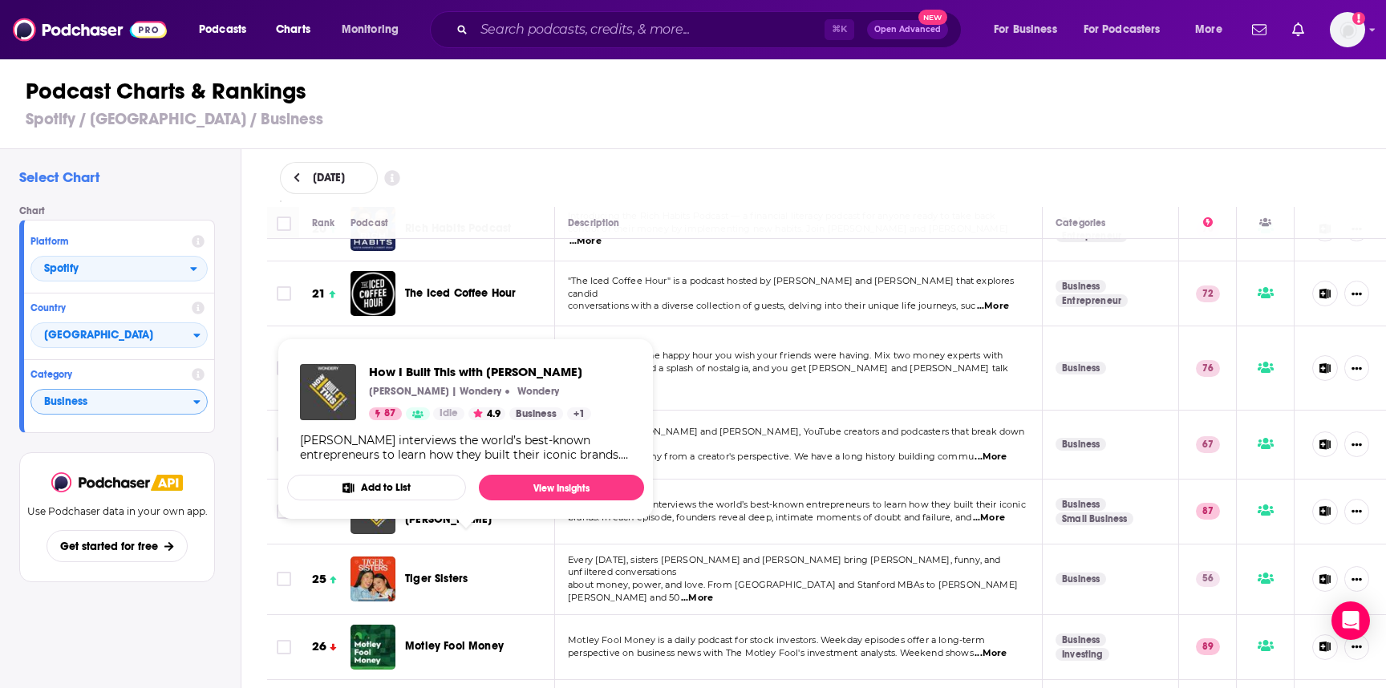
scroll to position [1284, 0]
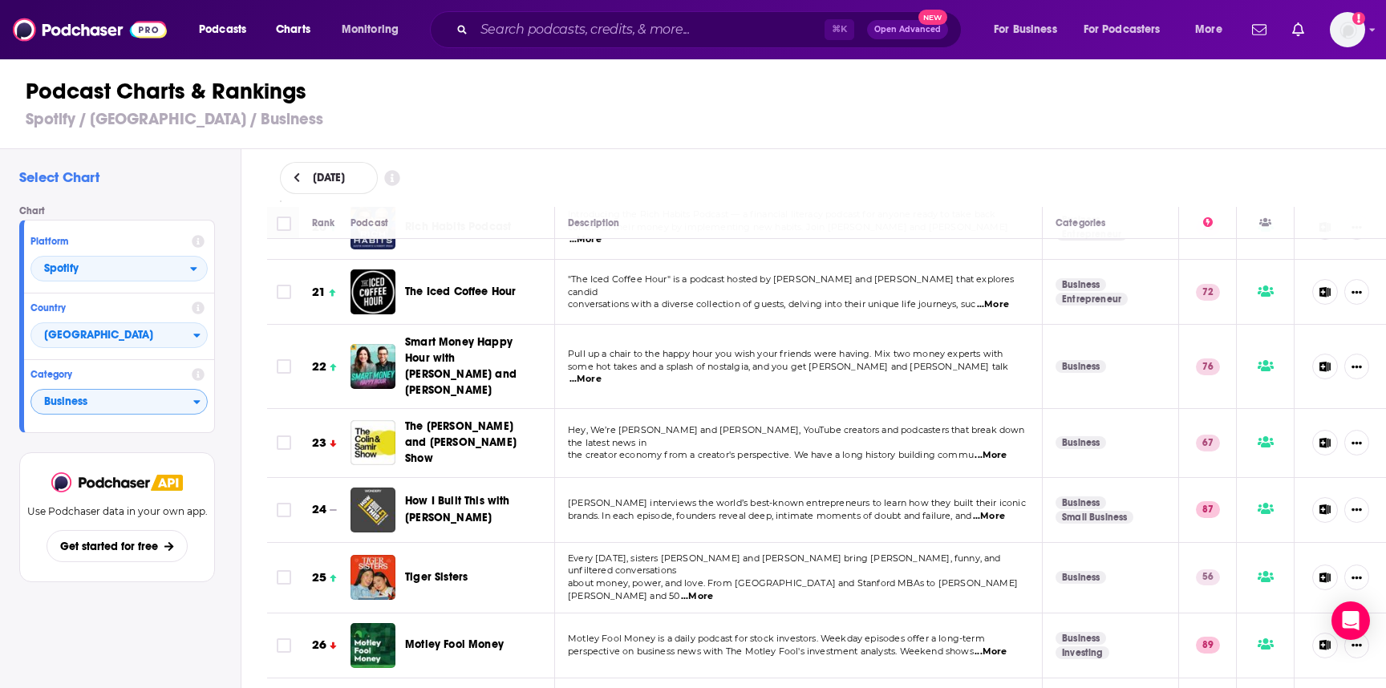
click at [661, 357] on span "Pull up a chair to the happy hour you wish your friends were having. Mix two mo…" at bounding box center [785, 353] width 435 height 11
click at [717, 361] on p "some hot takes and a splash of nostalgia, and you get Rachel Cruze and George K…" at bounding box center [798, 374] width 460 height 26
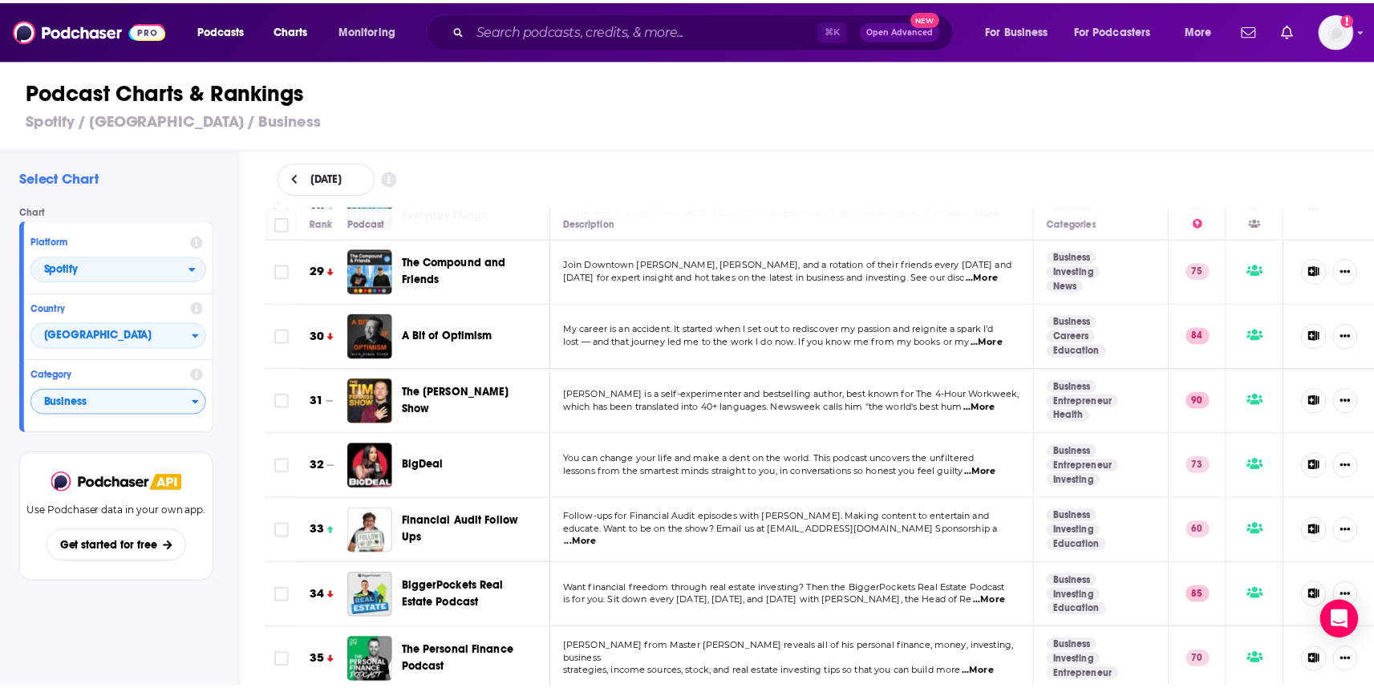
scroll to position [1857, 0]
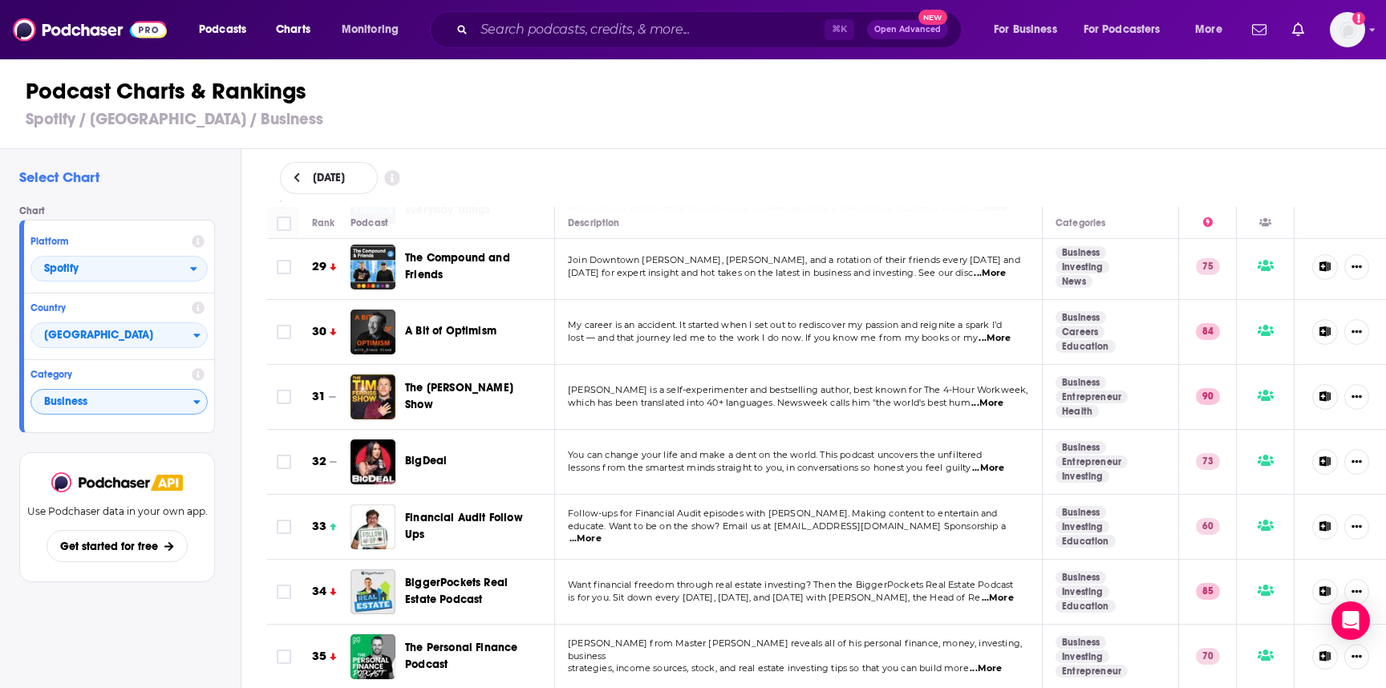
click at [204, 612] on div "Use Podchaser data in your own app. Get started for free" at bounding box center [117, 536] width 196 height 168
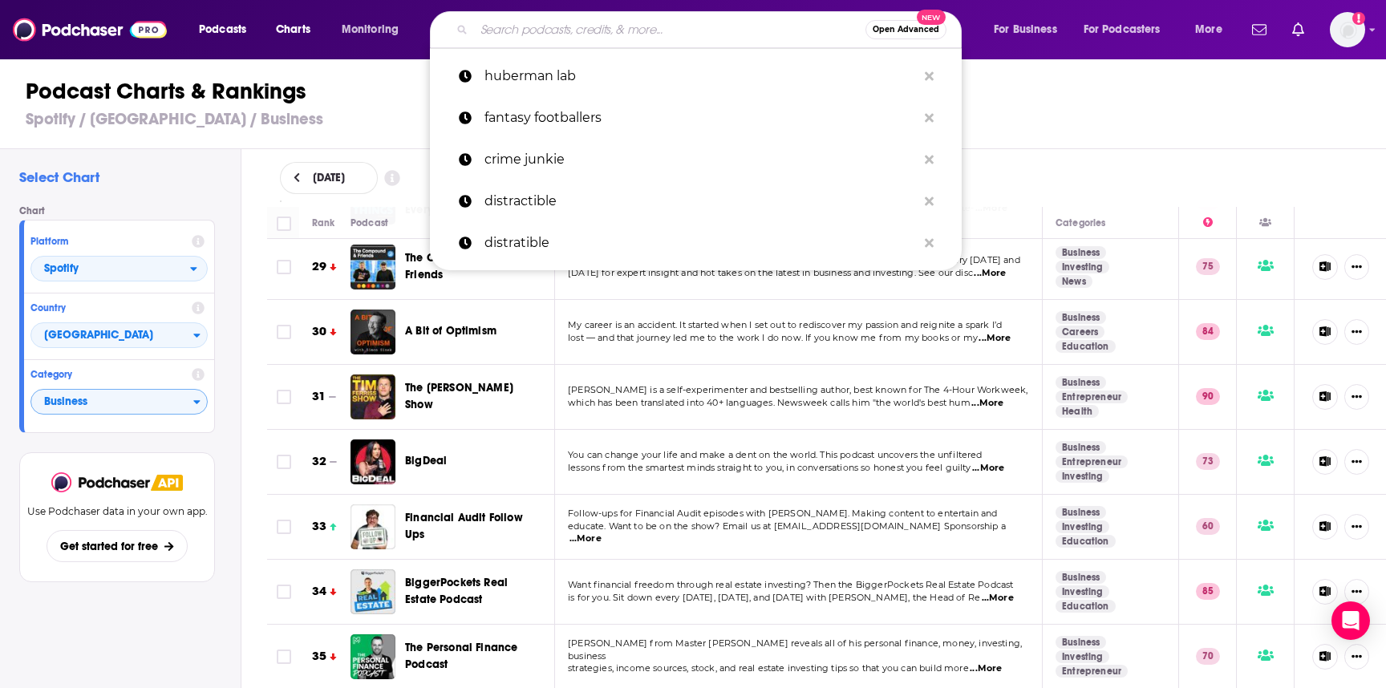
click at [675, 36] on input "Search podcasts, credits, & more..." at bounding box center [669, 30] width 391 height 26
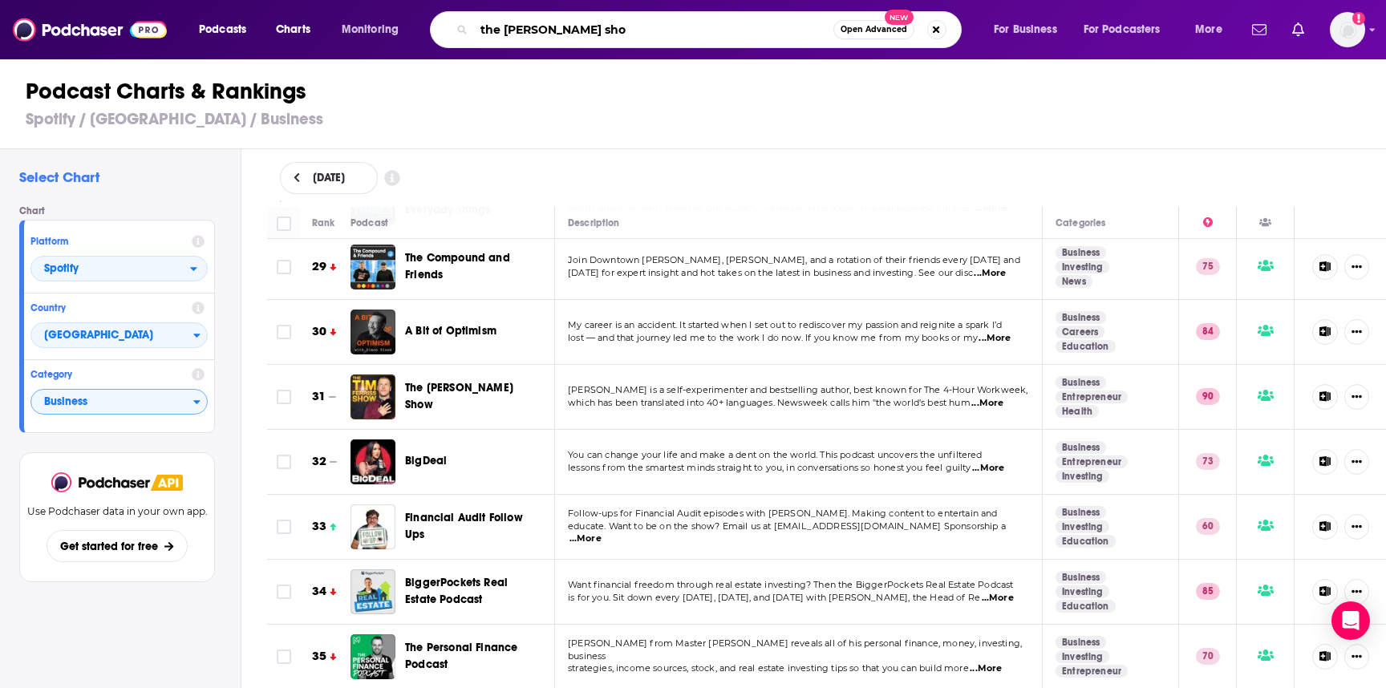
type input "the jordan harbinger show"
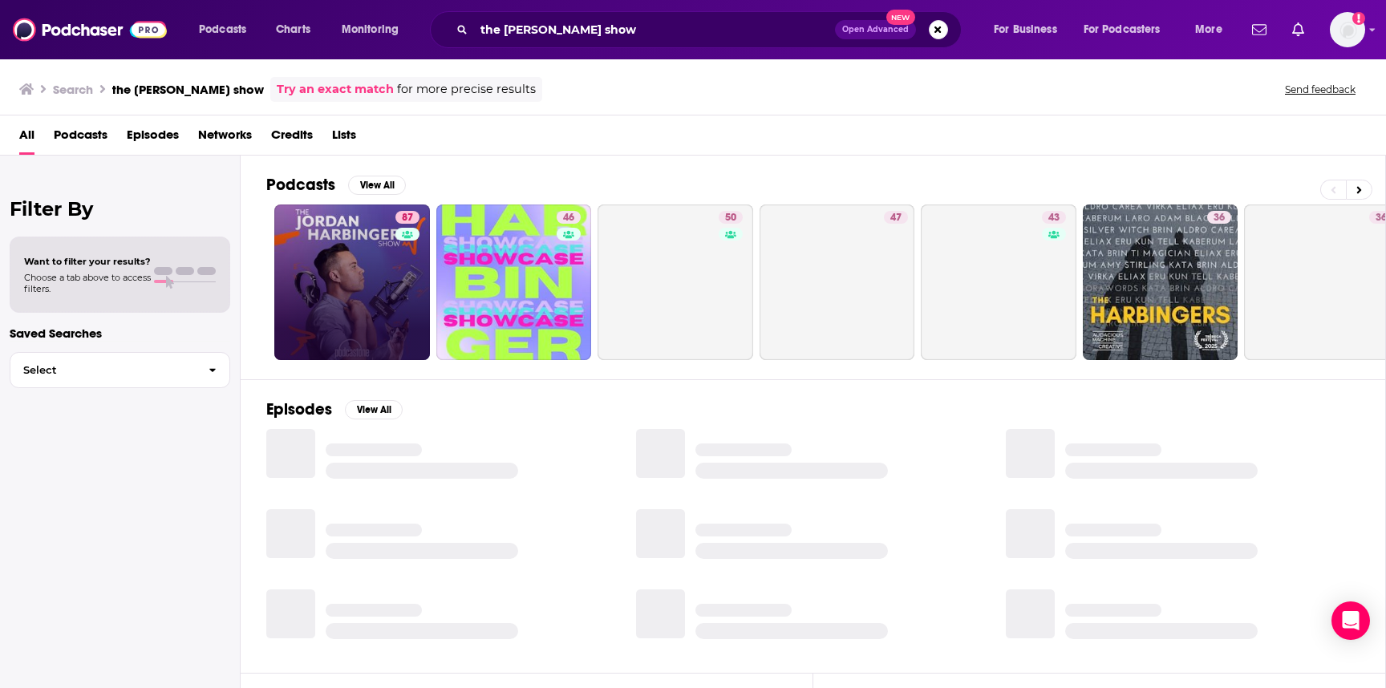
click at [354, 259] on link "87" at bounding box center [352, 282] width 156 height 156
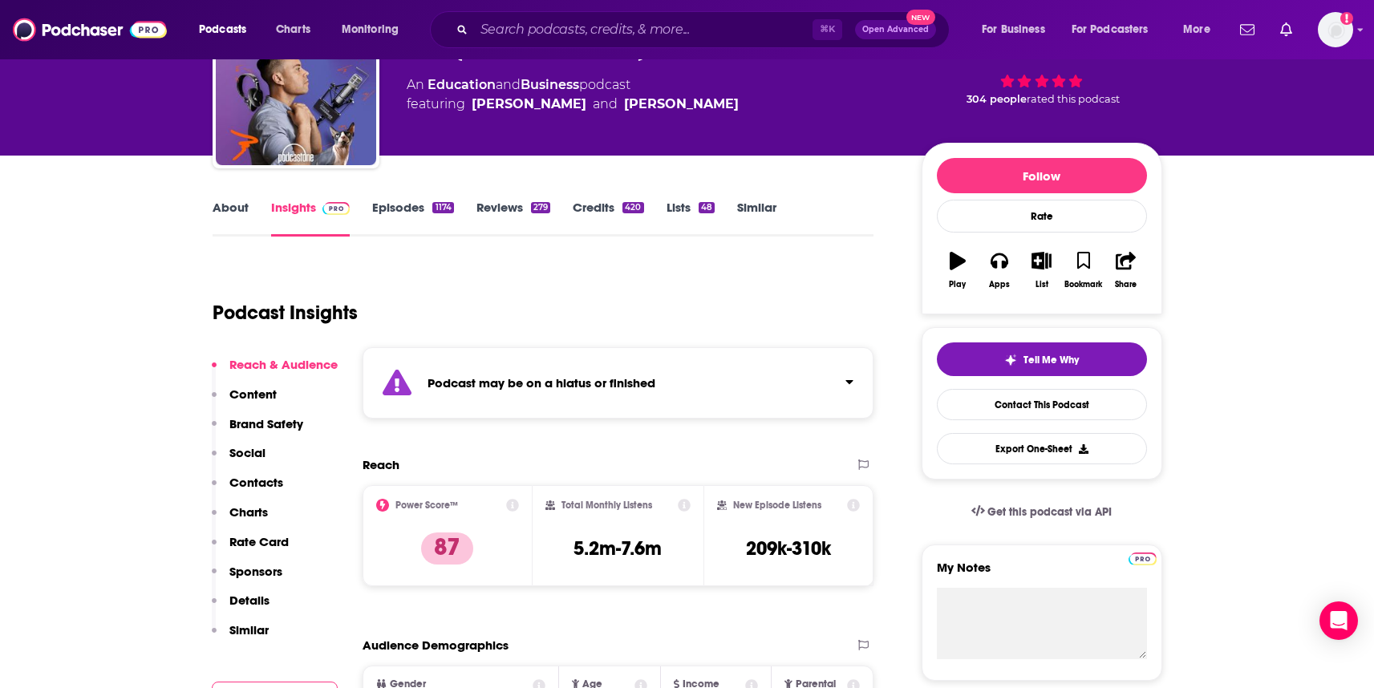
scroll to position [123, 0]
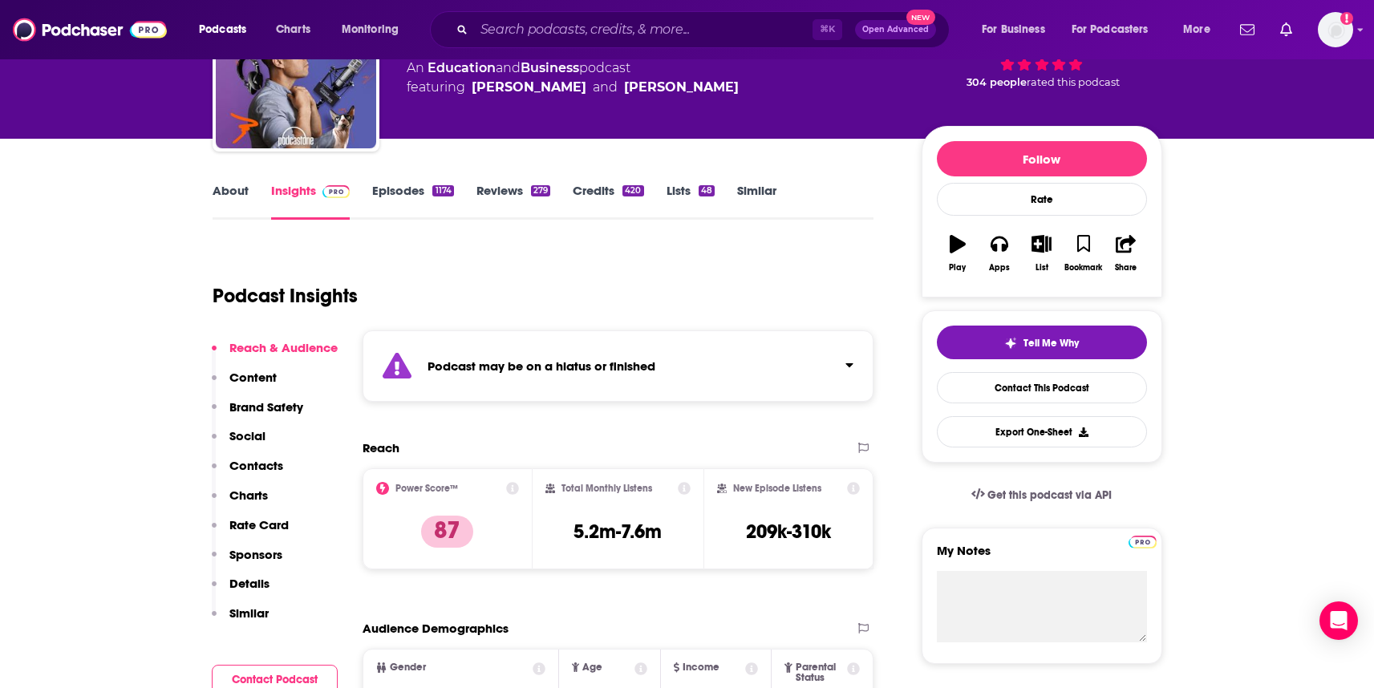
click at [815, 358] on div "Podcast may be on a hiatus or finished" at bounding box center [618, 365] width 512 height 71
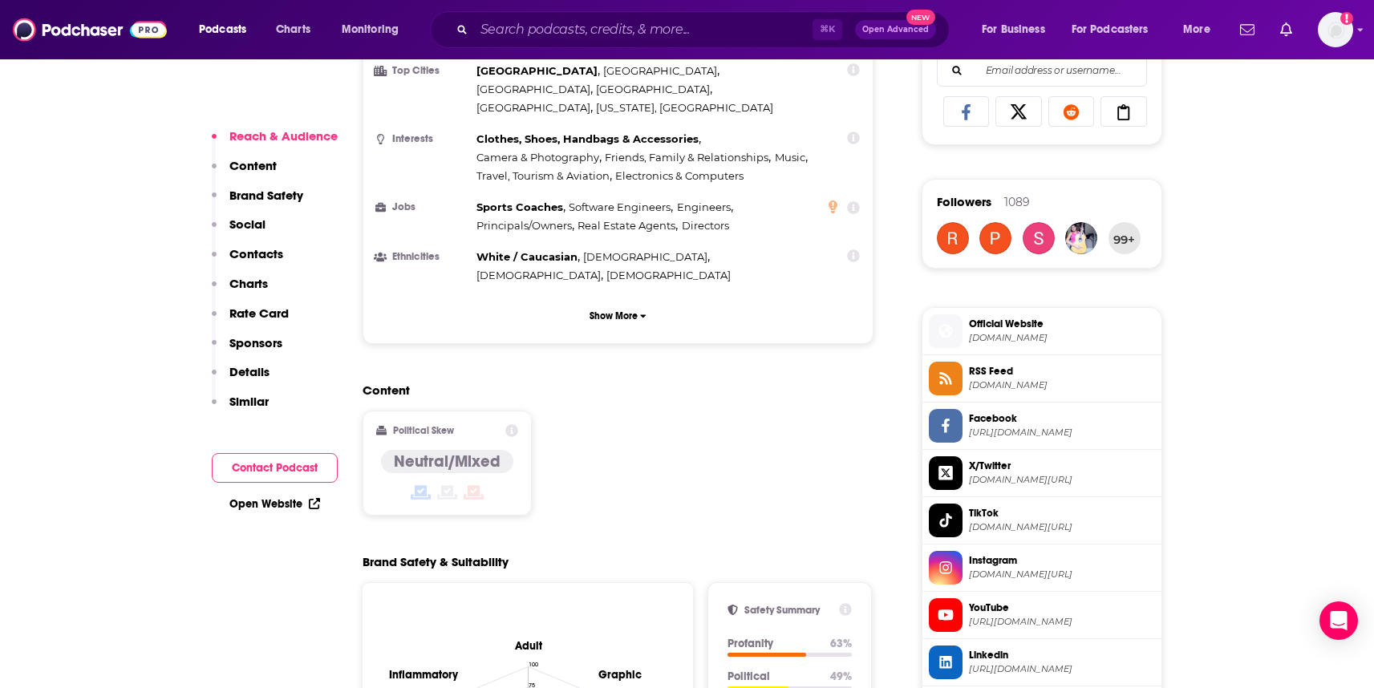
scroll to position [1054, 0]
click at [399, 382] on h2 "Content" at bounding box center [611, 389] width 499 height 15
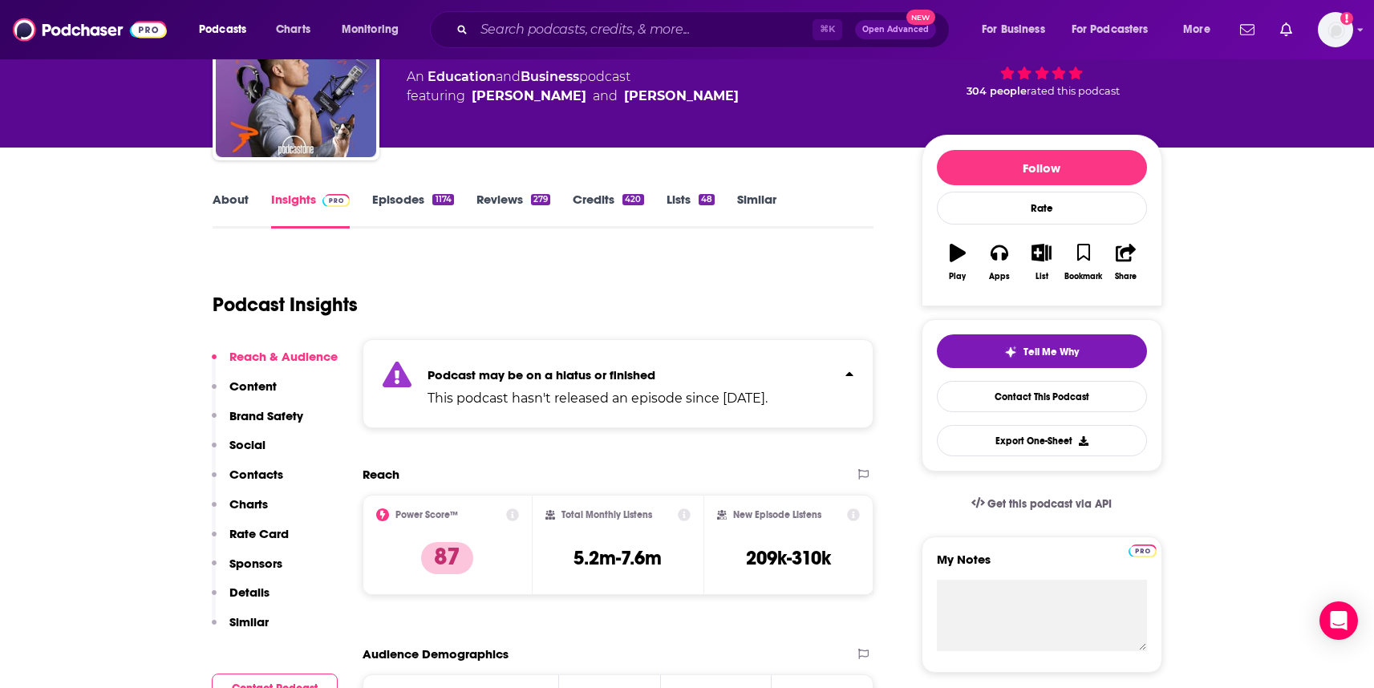
scroll to position [24, 0]
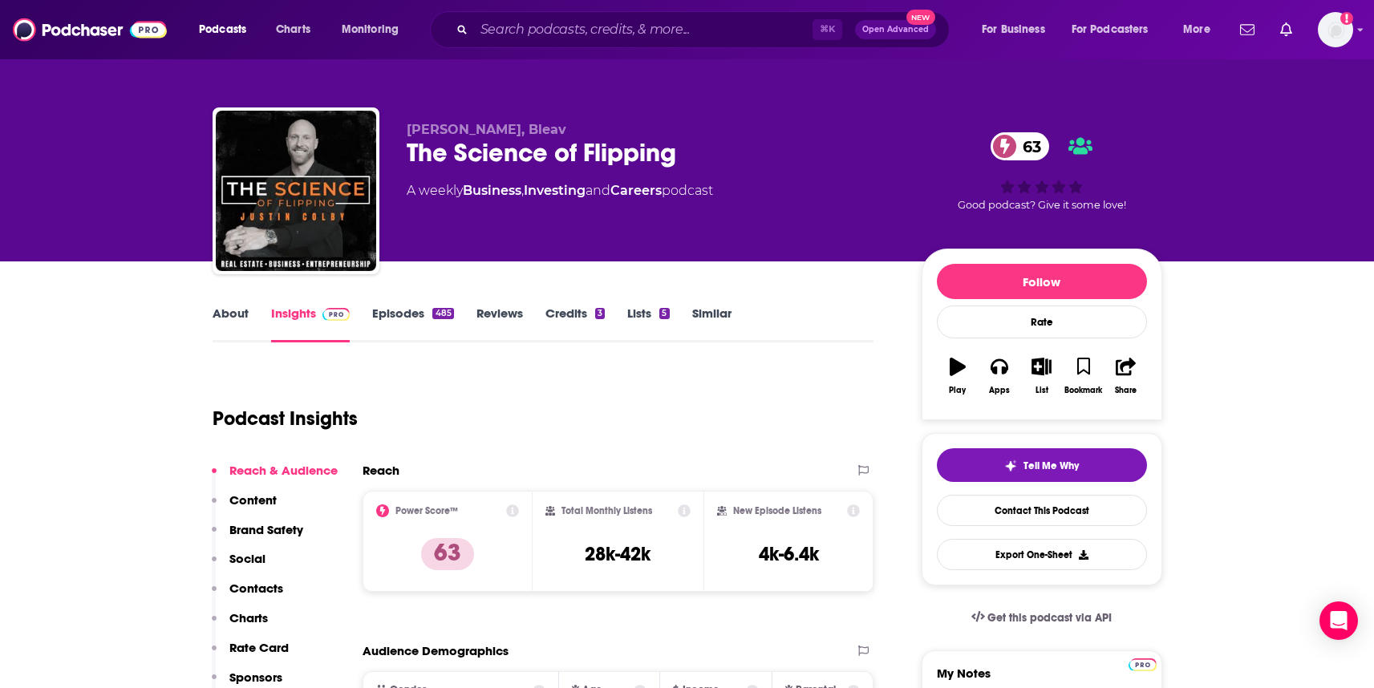
click at [395, 310] on link "Episodes 485" at bounding box center [412, 324] width 81 height 37
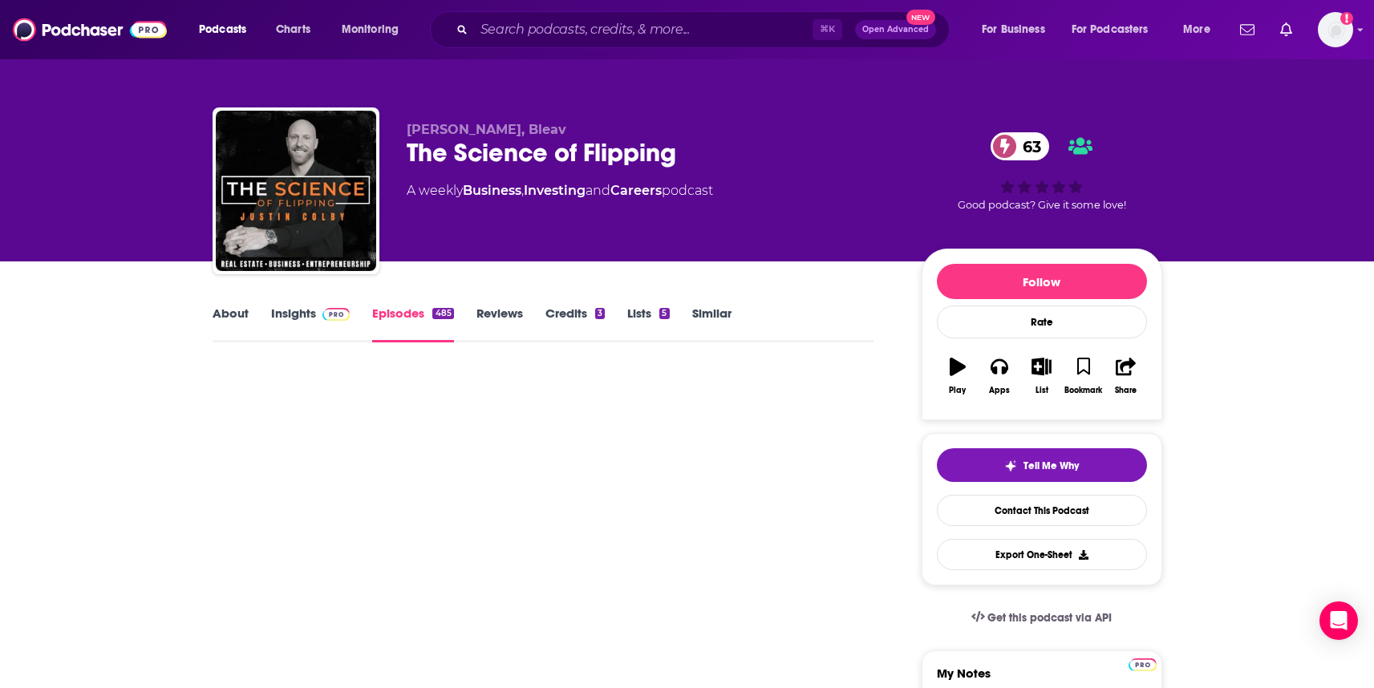
click at [294, 308] on link "Insights" at bounding box center [310, 324] width 79 height 37
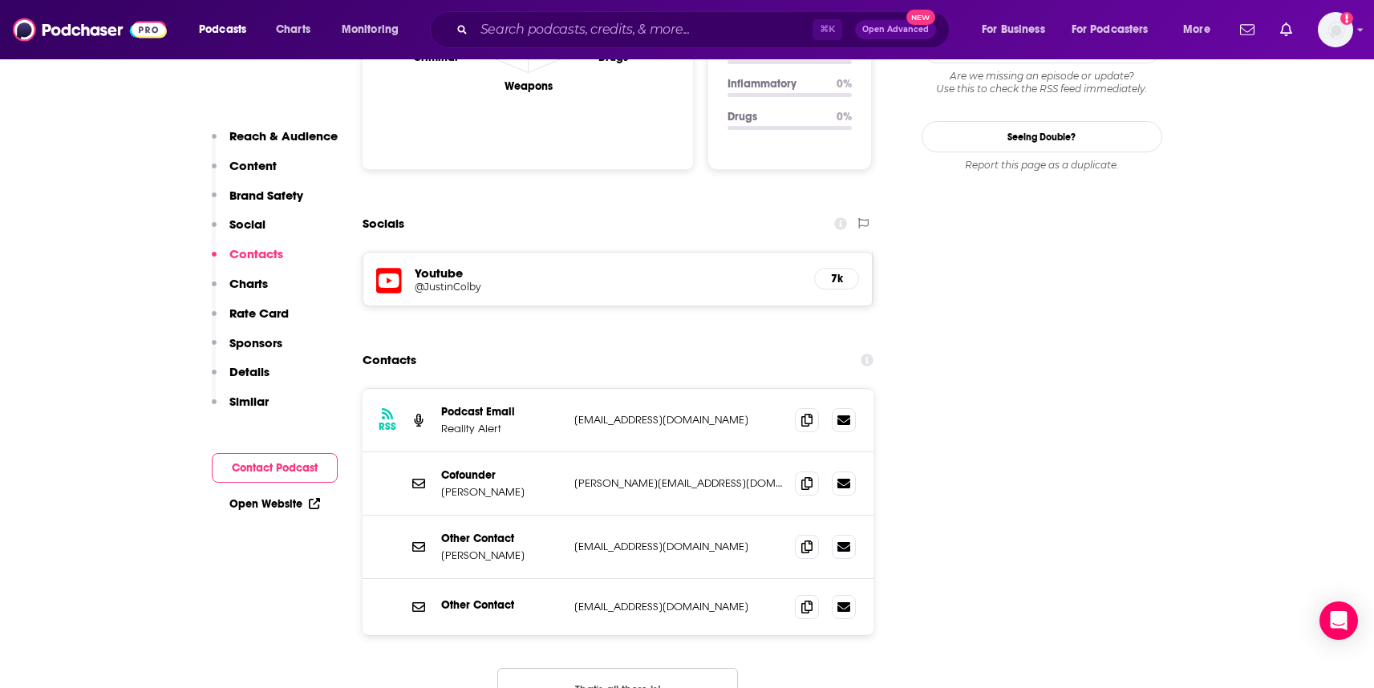
scroll to position [1799, 0]
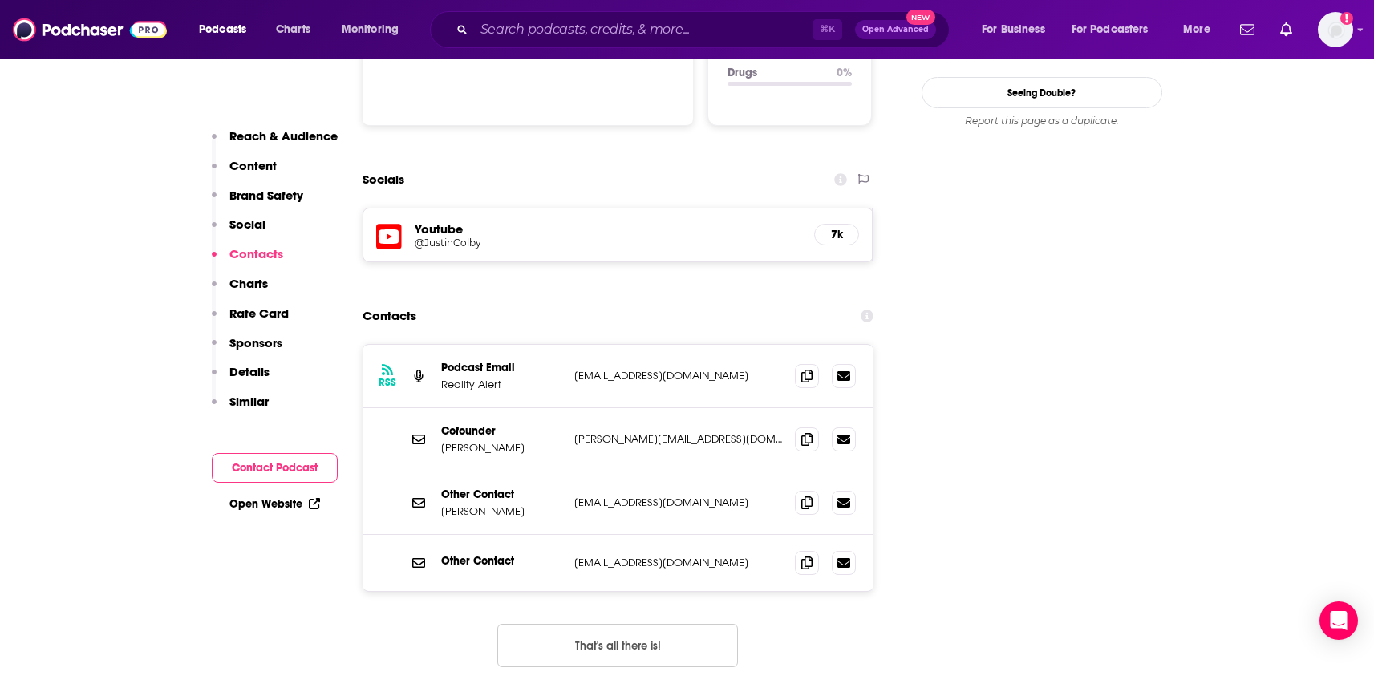
click at [626, 624] on button "That's all there is!" at bounding box center [617, 645] width 241 height 43
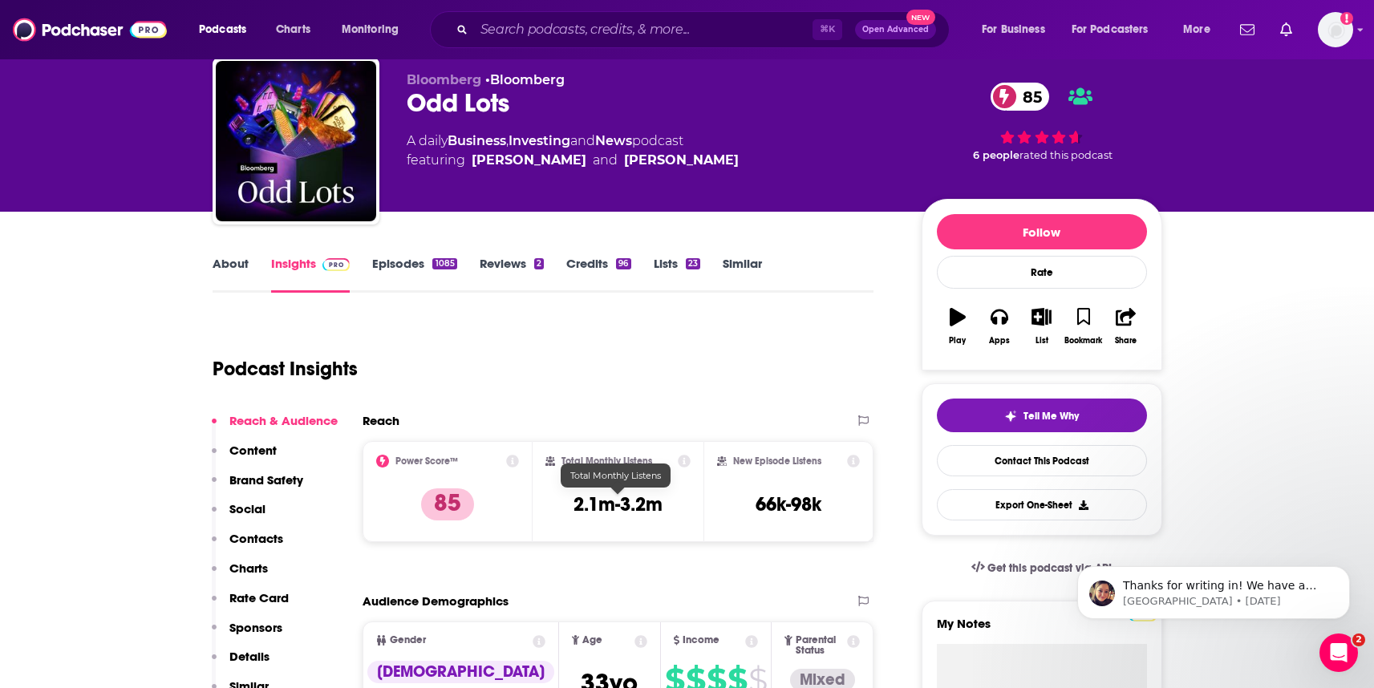
scroll to position [47, 0]
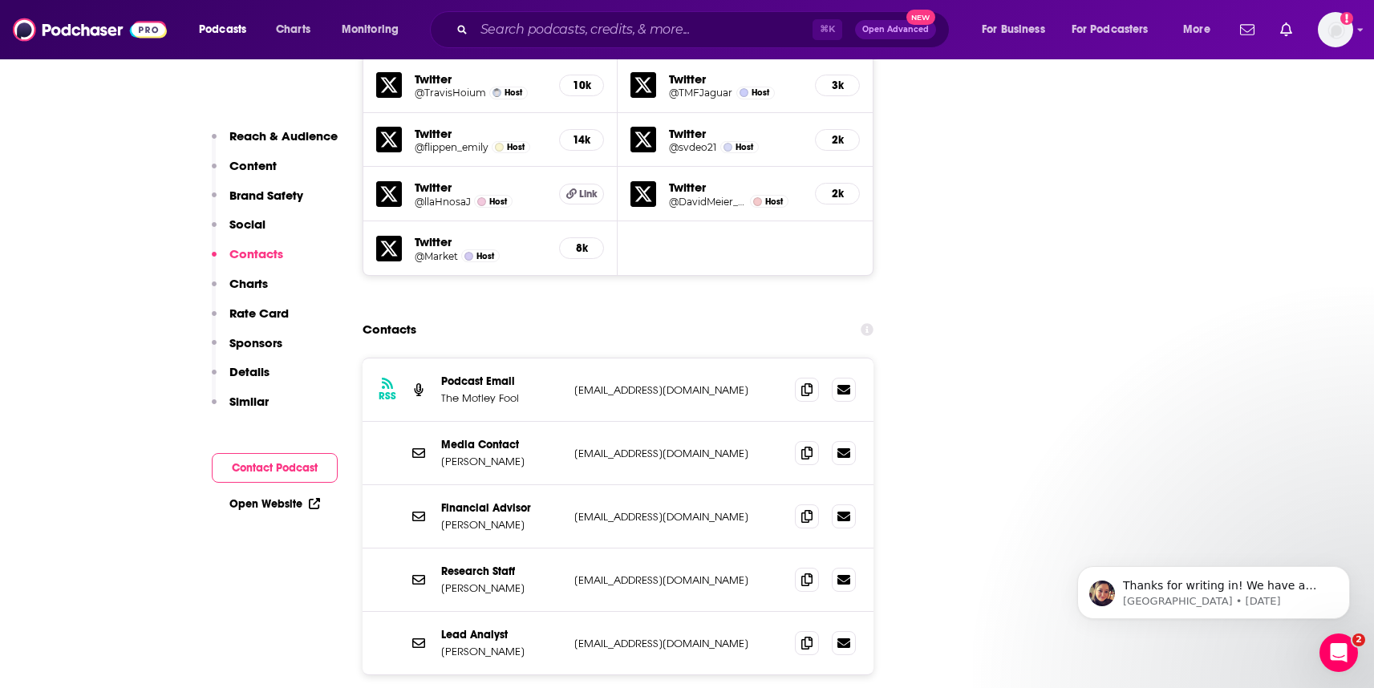
scroll to position [2669, 0]
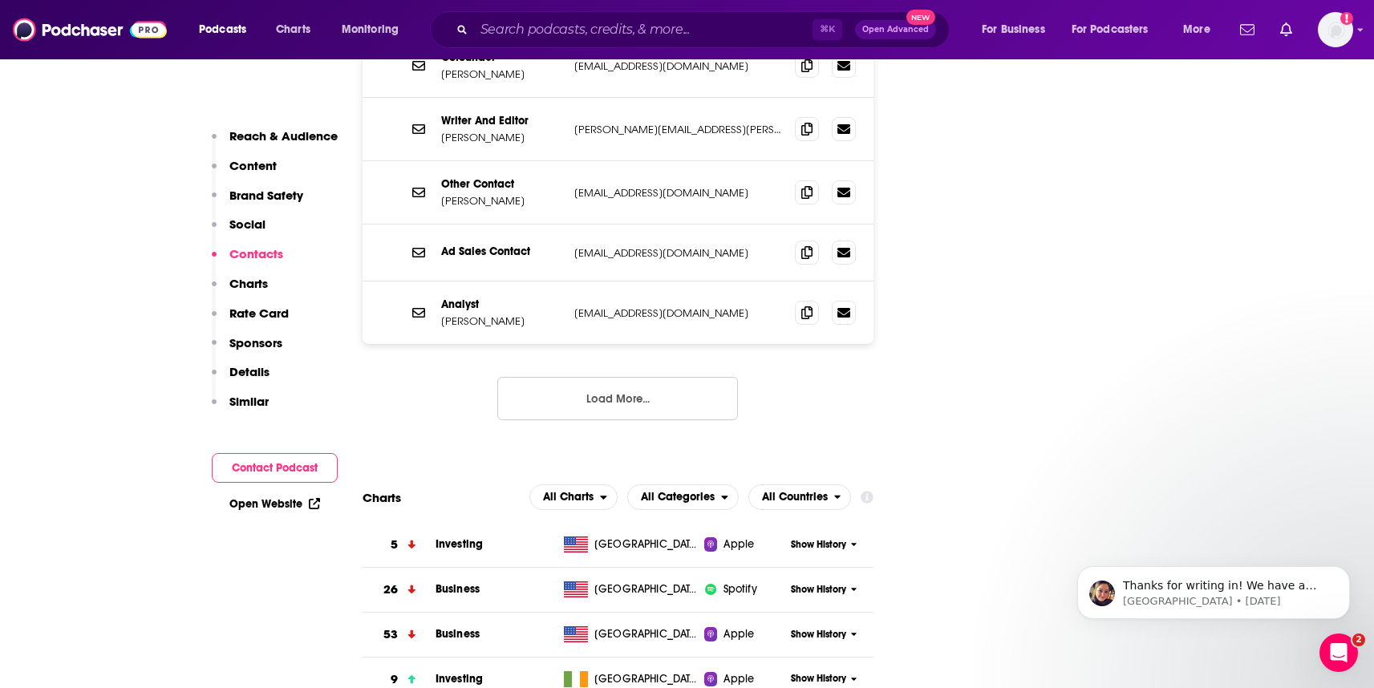
scroll to position [3311, 0]
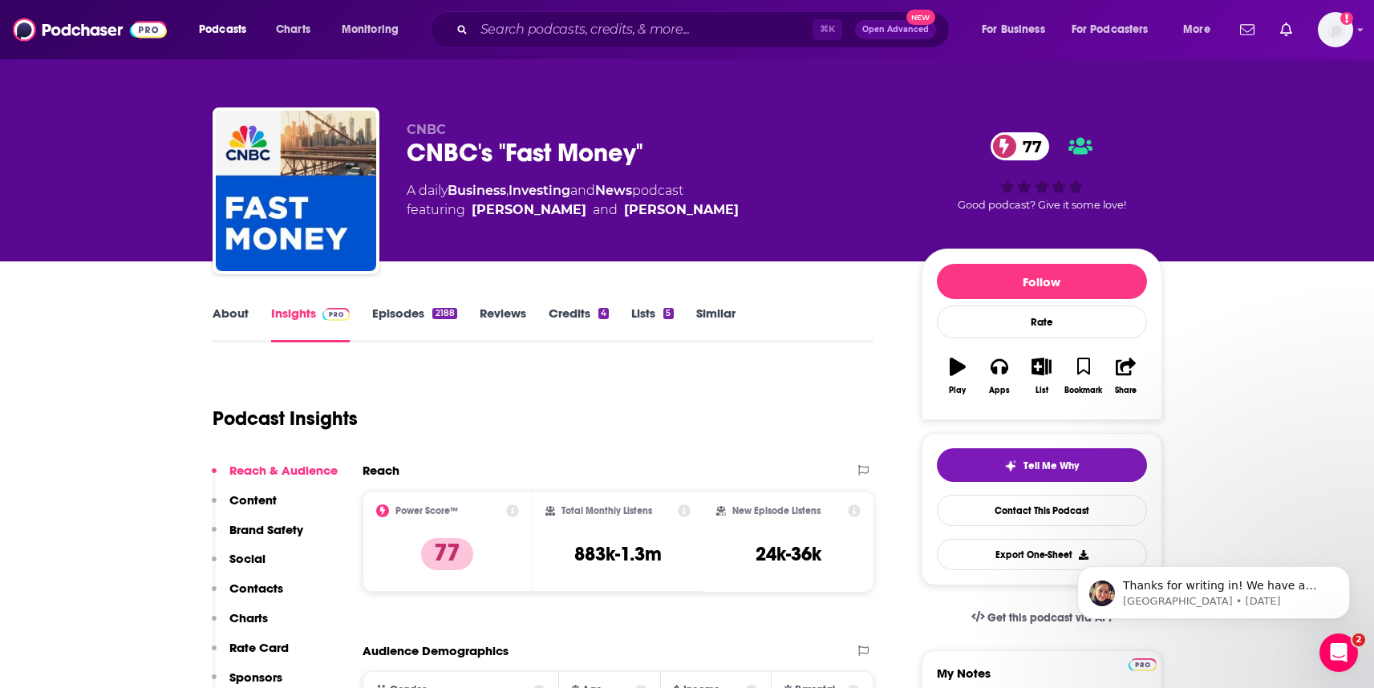
scroll to position [15, 0]
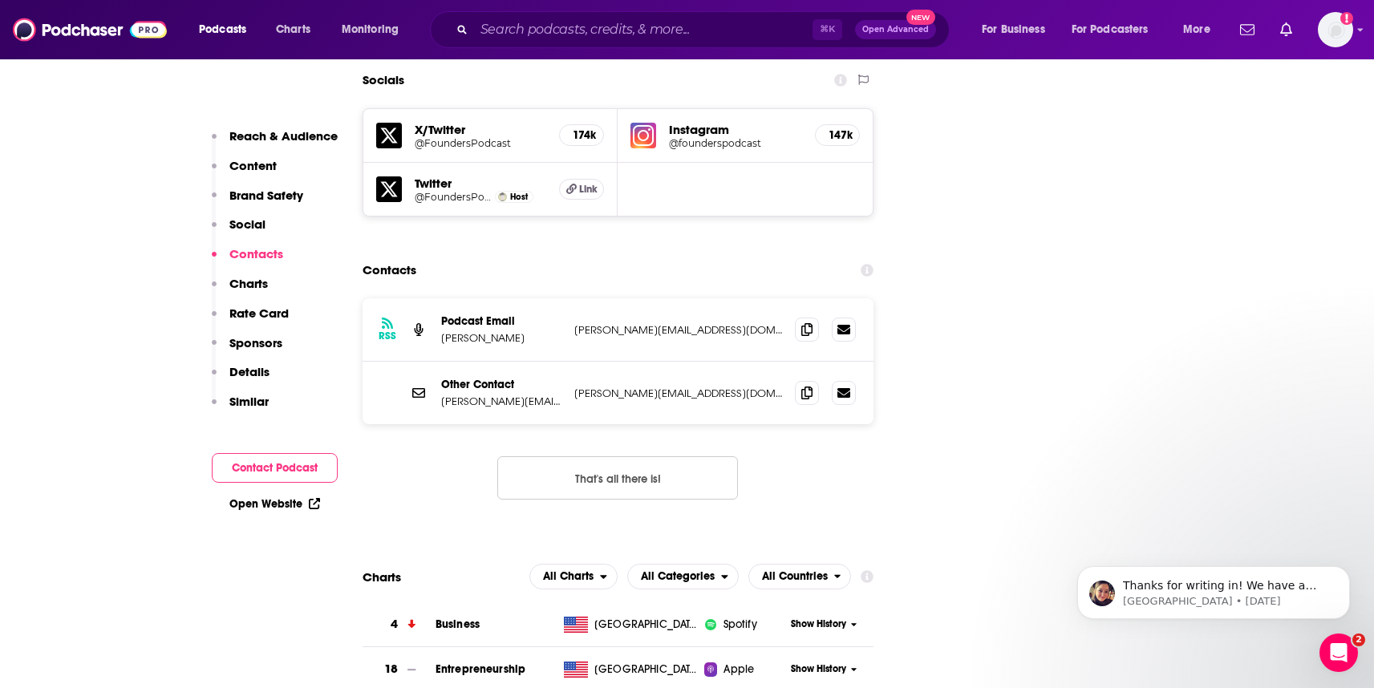
scroll to position [1787, 0]
click at [632, 455] on button "That's all there is!" at bounding box center [617, 476] width 241 height 43
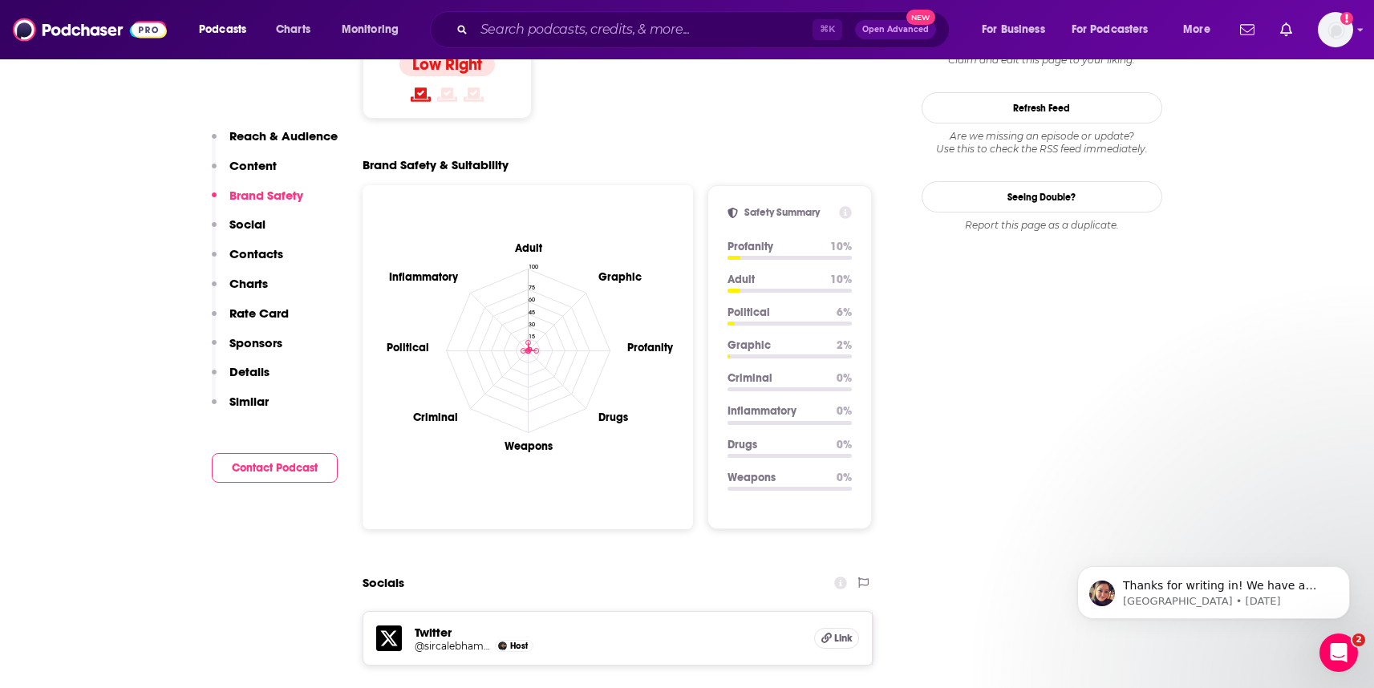
scroll to position [1795, 0]
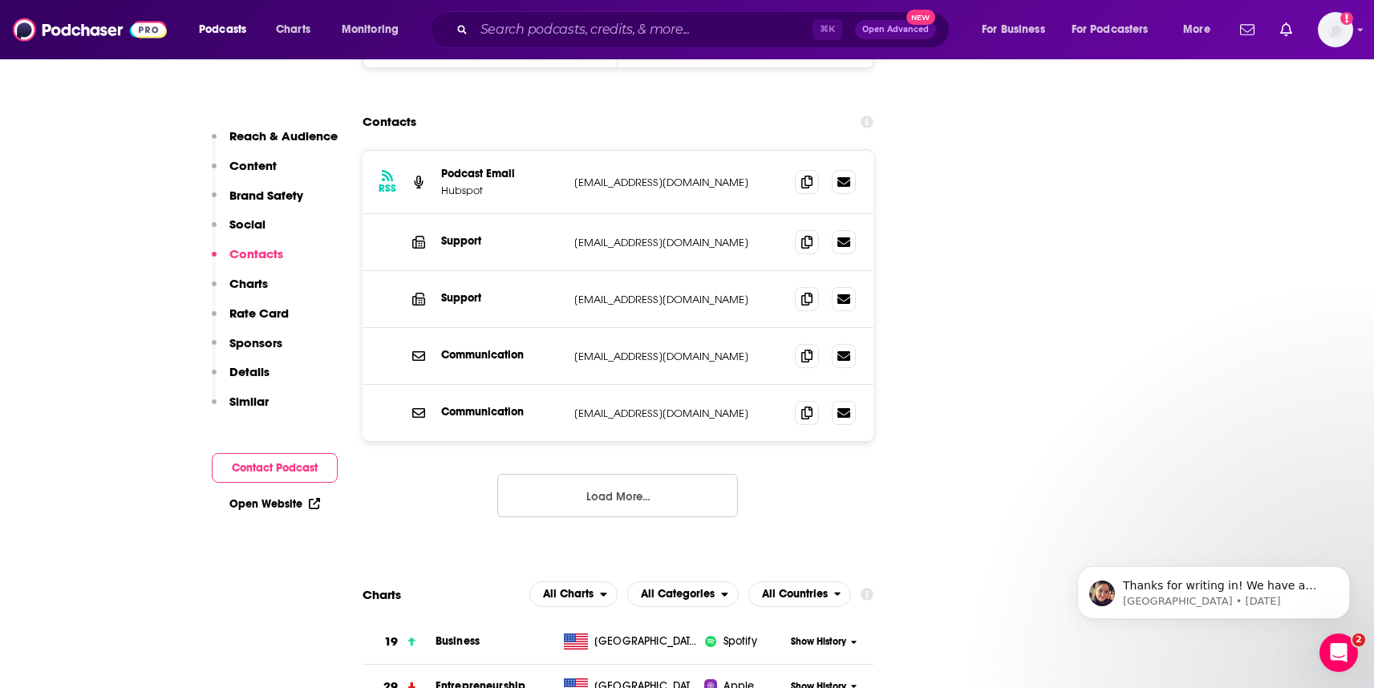
scroll to position [2103, 0]
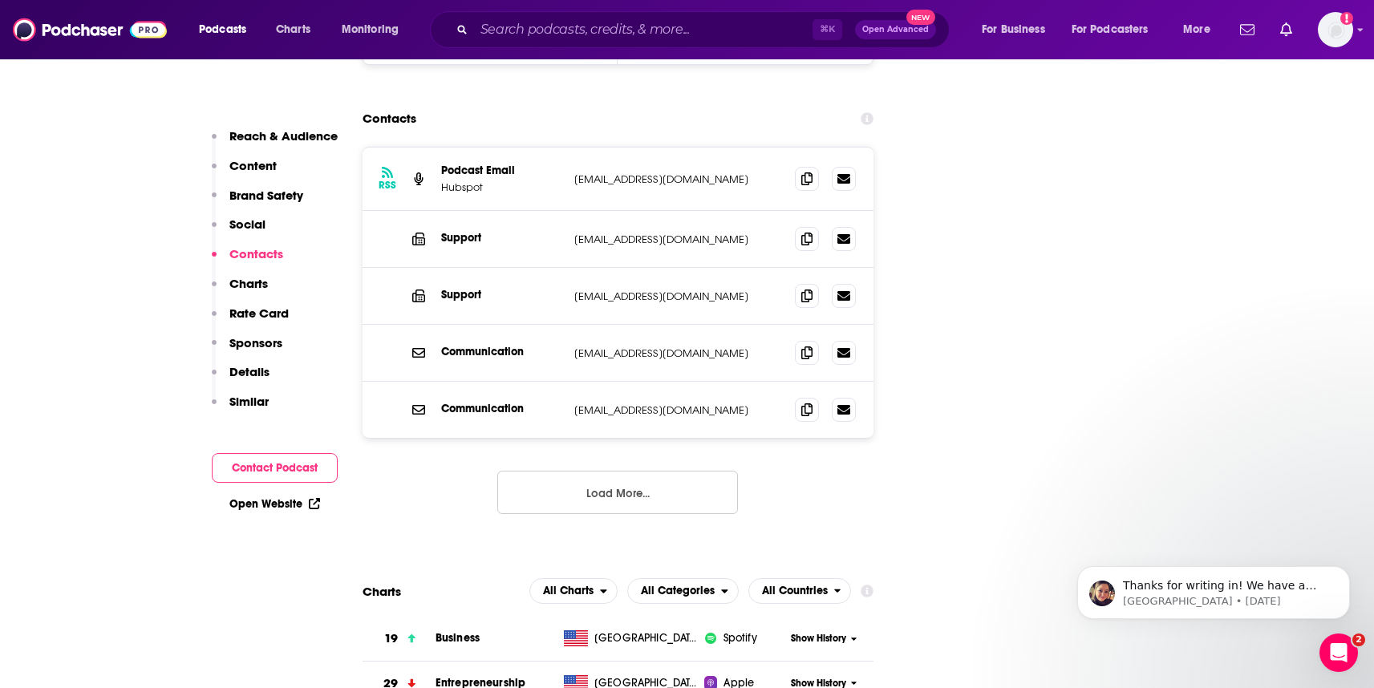
click at [583, 471] on button "Load More..." at bounding box center [617, 492] width 241 height 43
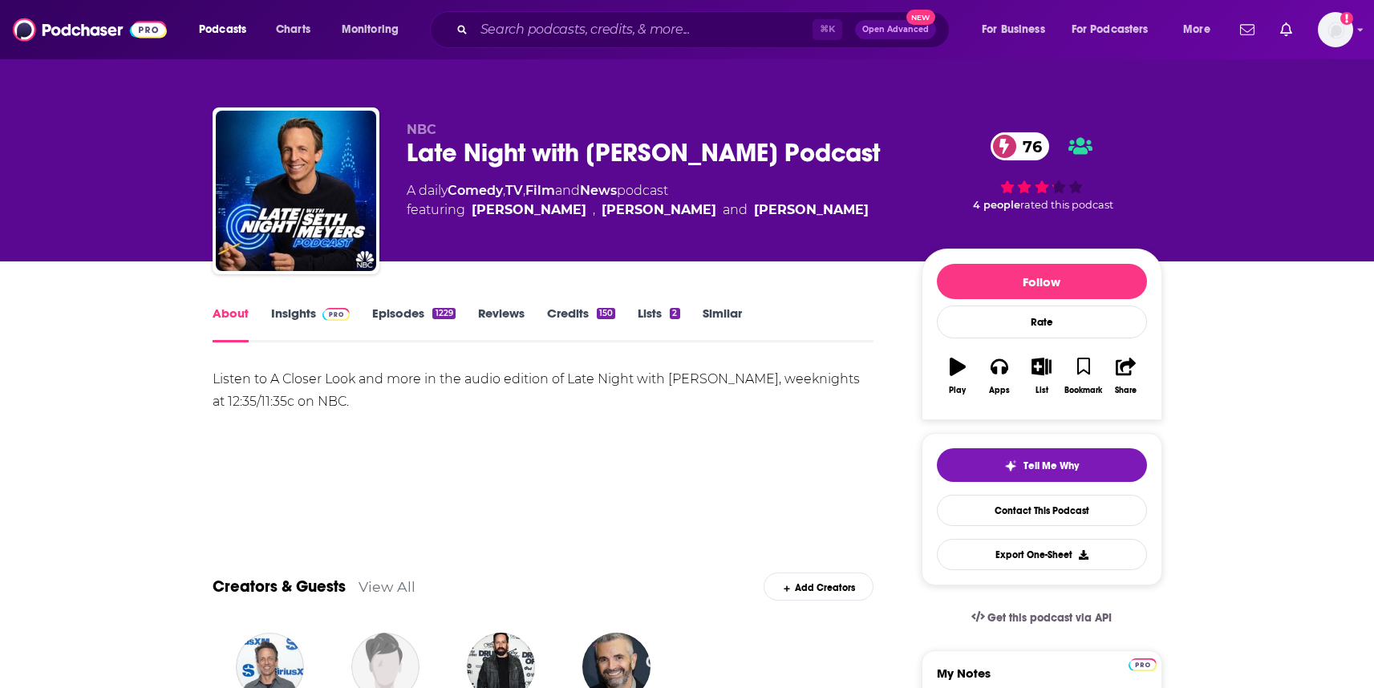
click at [311, 310] on link "Insights" at bounding box center [310, 324] width 79 height 37
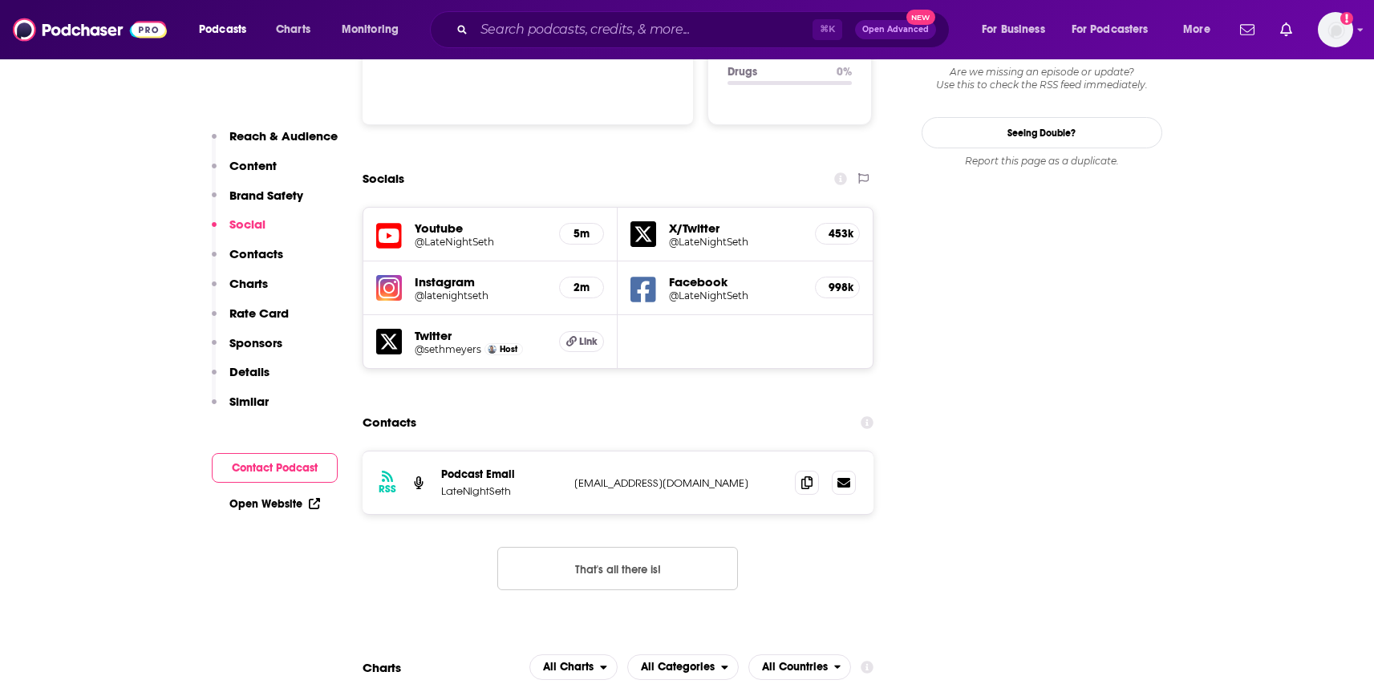
scroll to position [1746, 0]
click at [642, 546] on button "That's all there is!" at bounding box center [617, 567] width 241 height 43
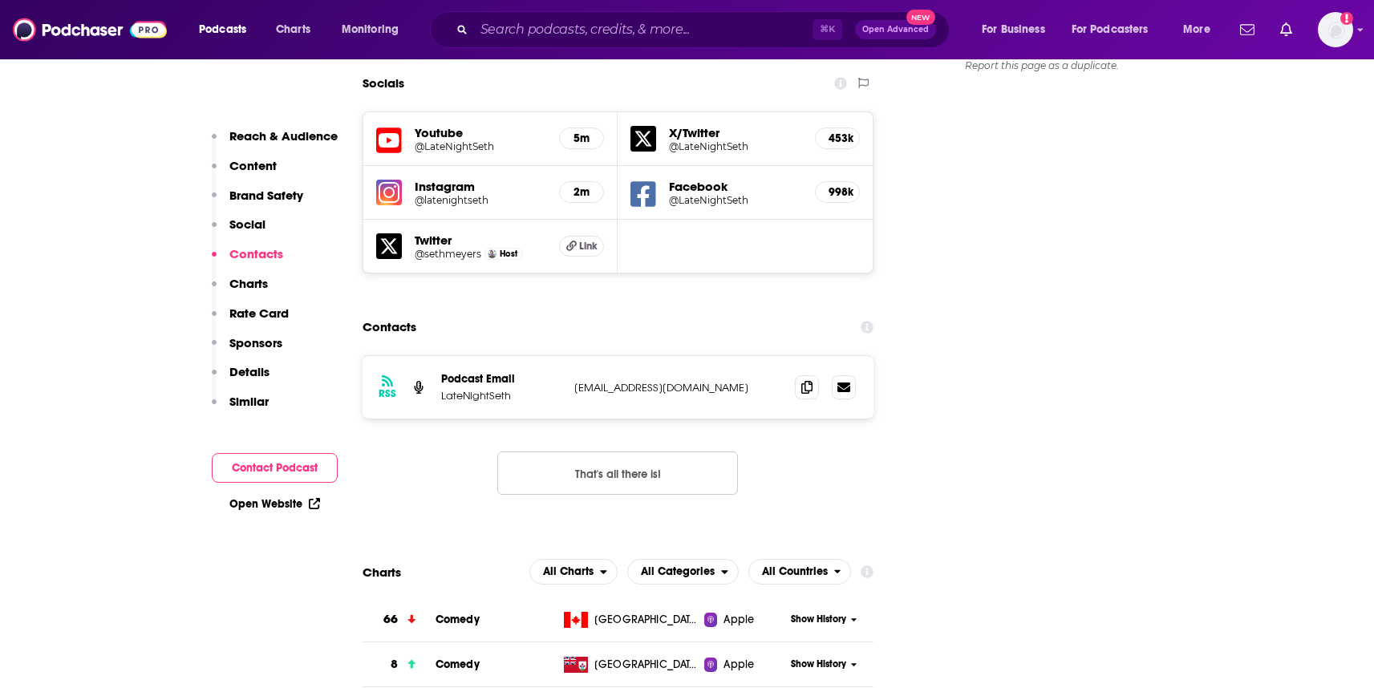
scroll to position [1849, 0]
